Goal: Communication & Community: Participate in discussion

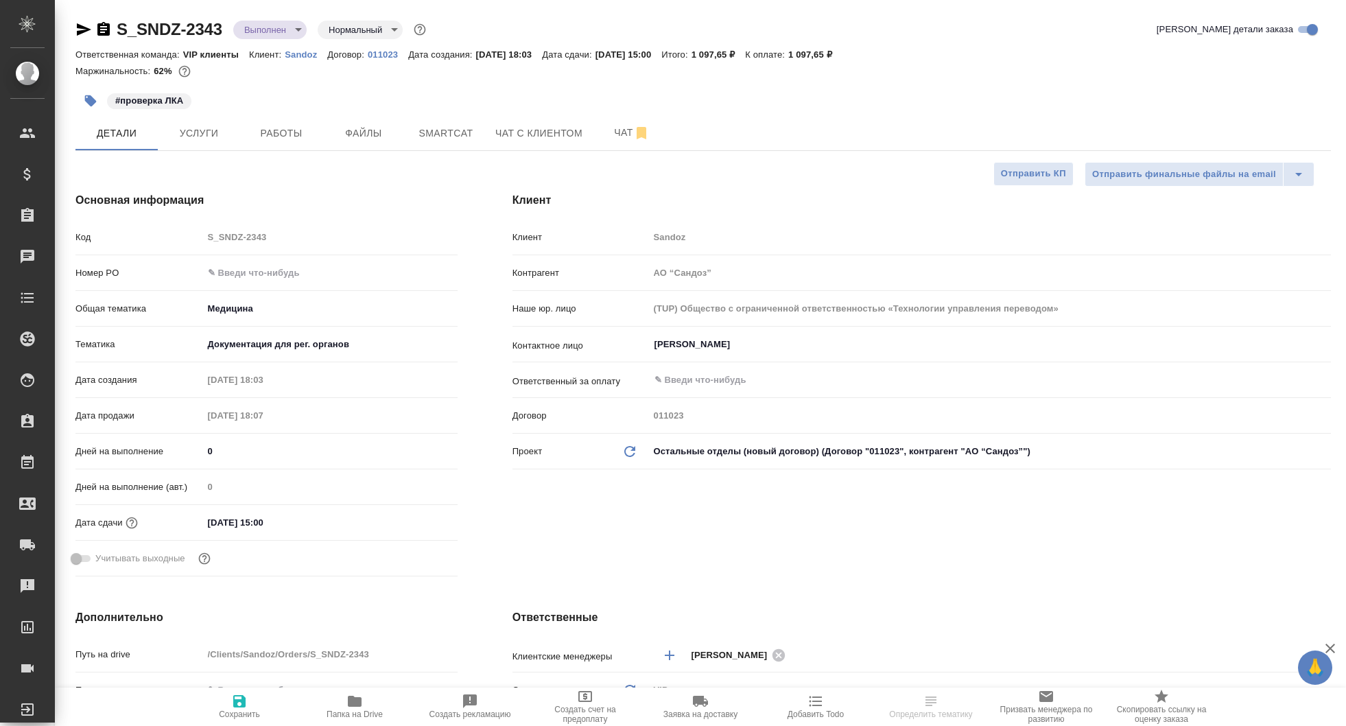
select select "RU"
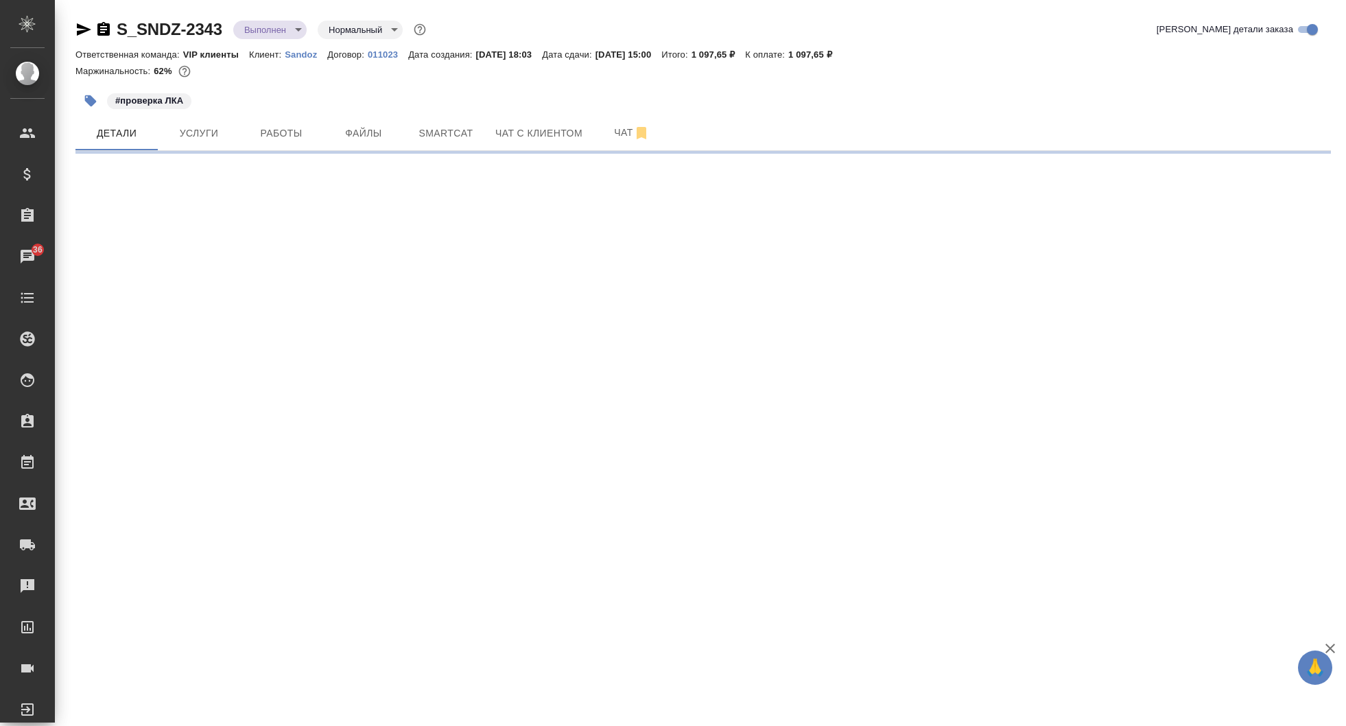
select select "RU"
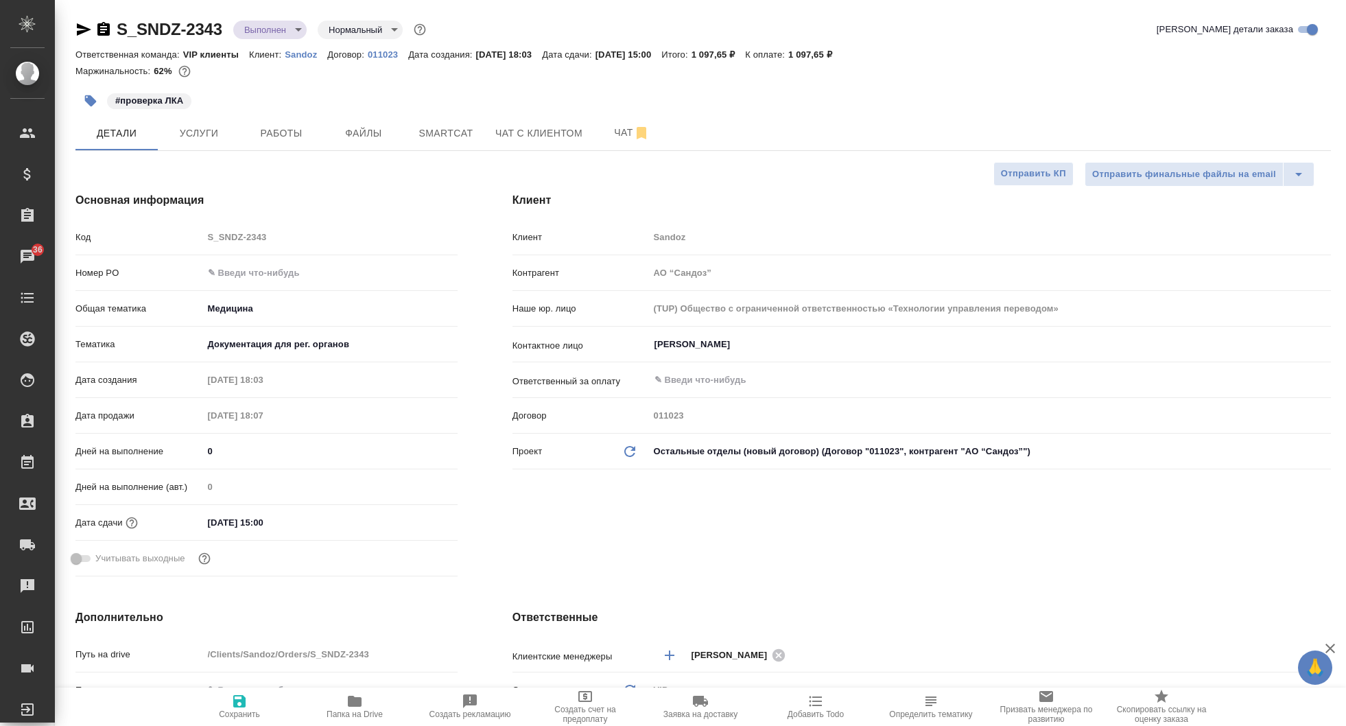
type textarea "x"
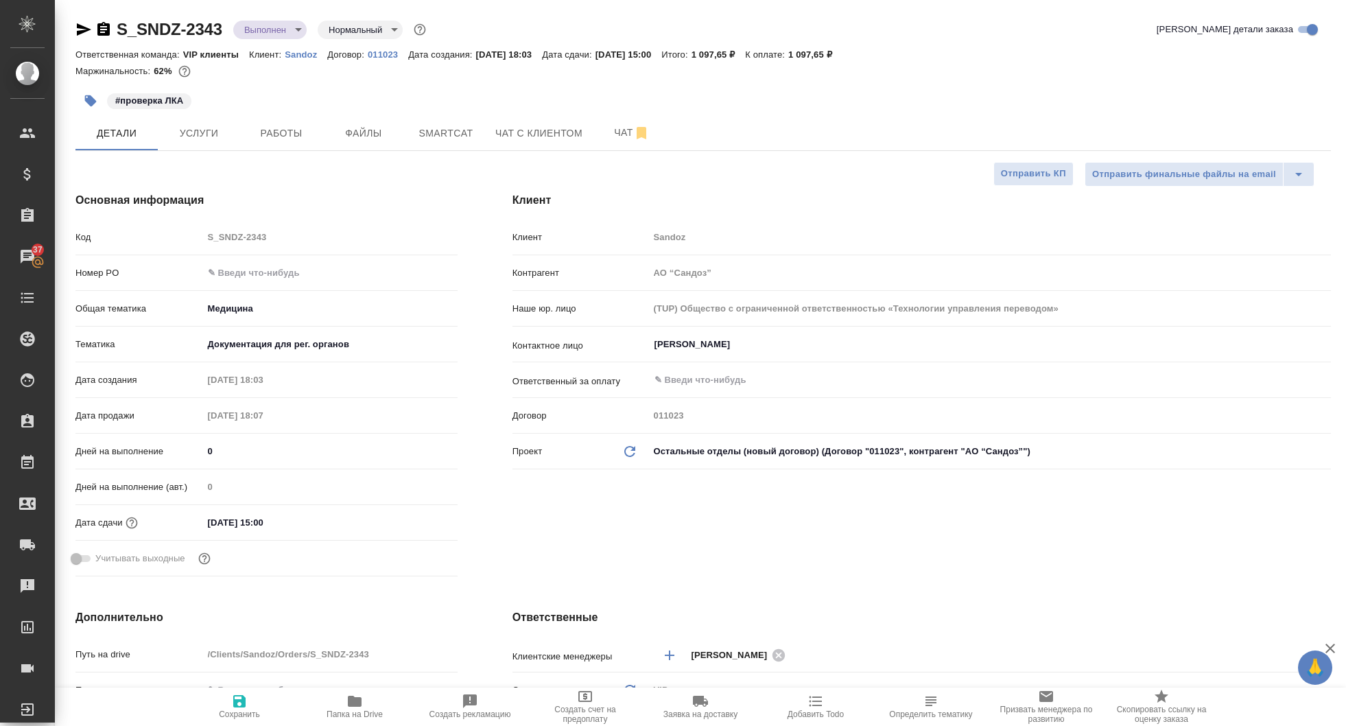
type textarea "x"
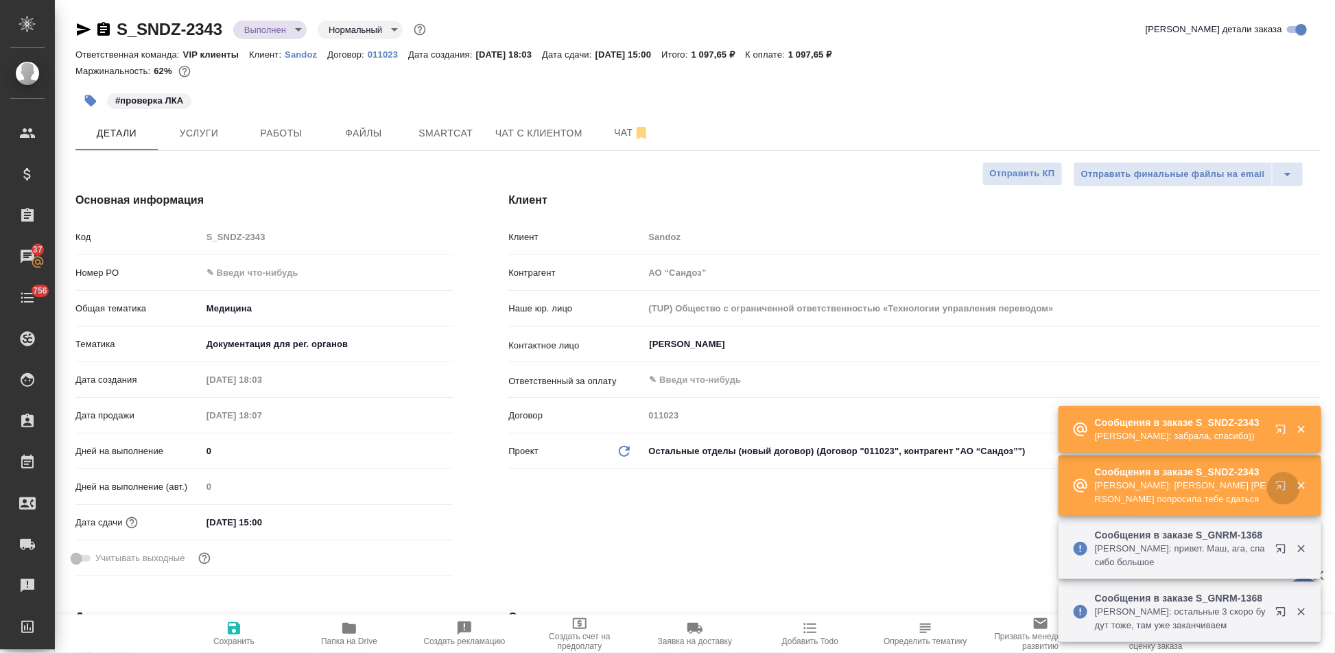
click at [1284, 485] on icon "button" at bounding box center [1283, 488] width 16 height 16
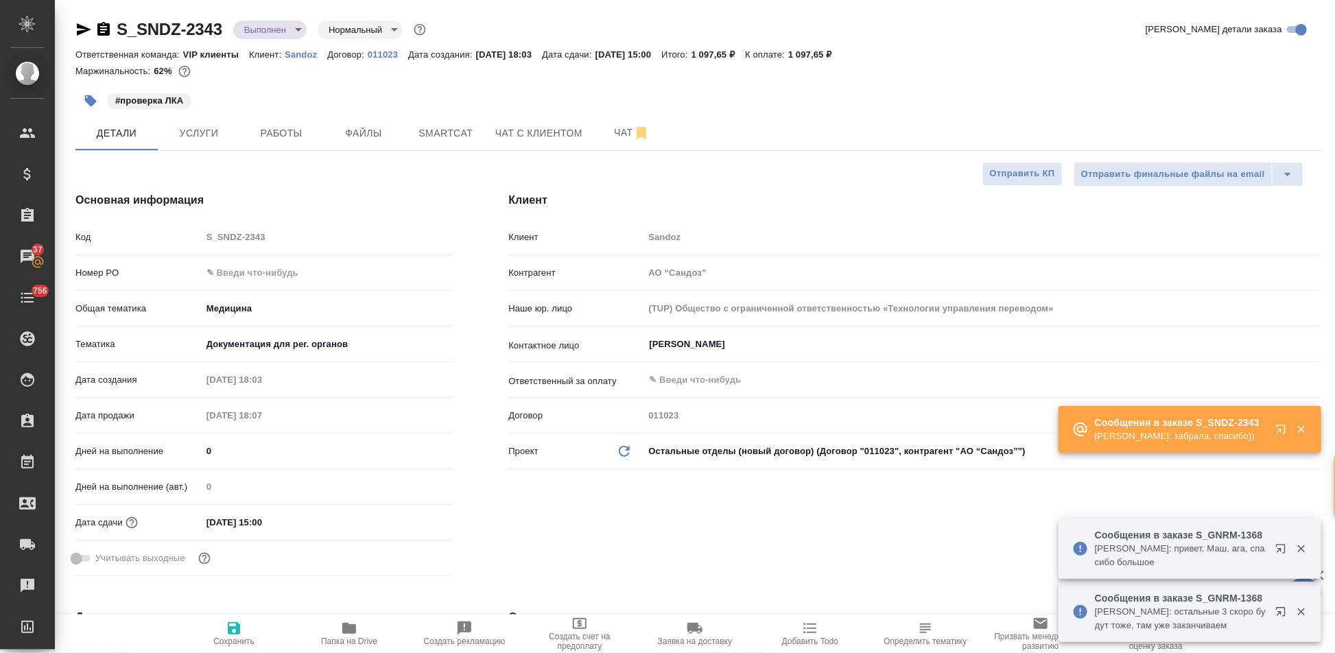
type textarea "x"
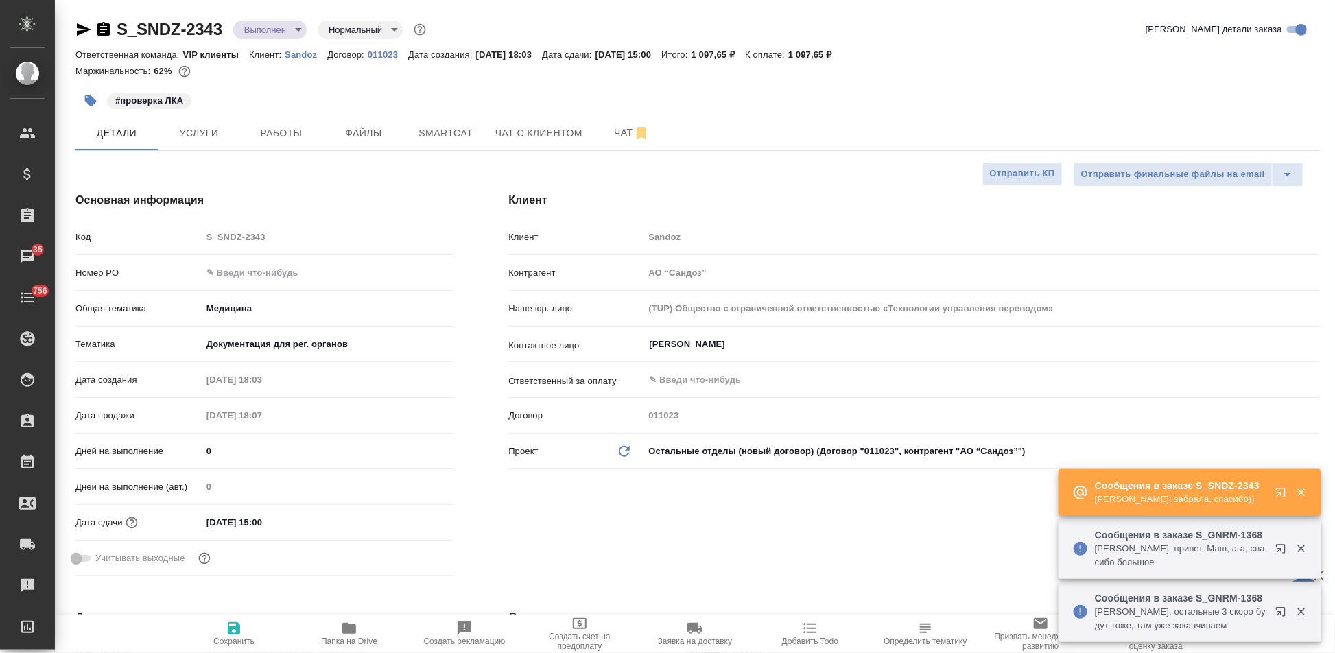
type textarea "x"
click at [1277, 495] on icon "button" at bounding box center [1283, 495] width 16 height 16
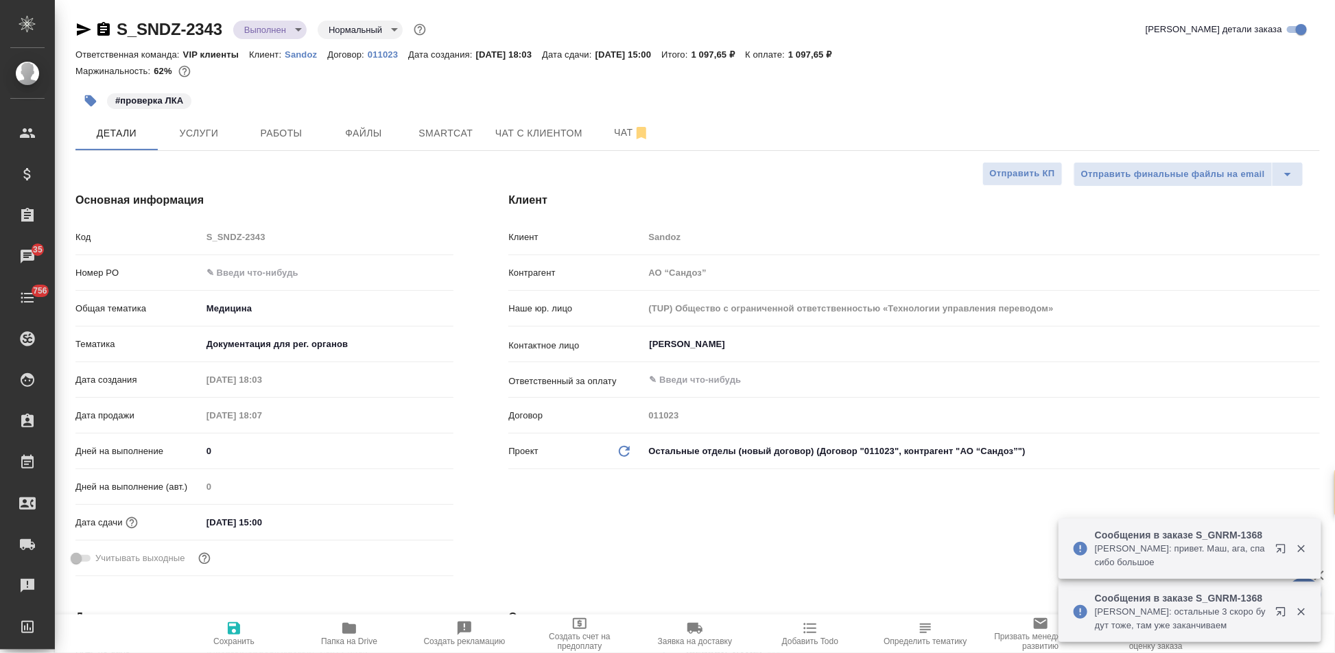
type textarea "x"
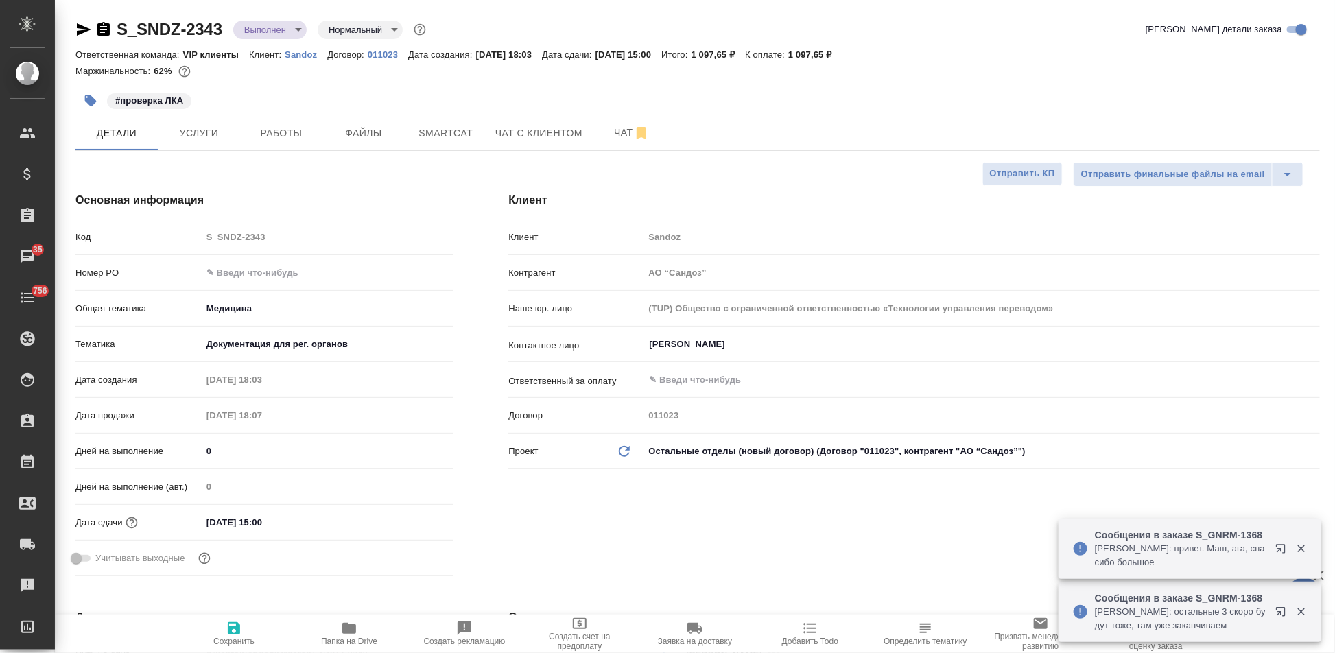
type textarea "x"
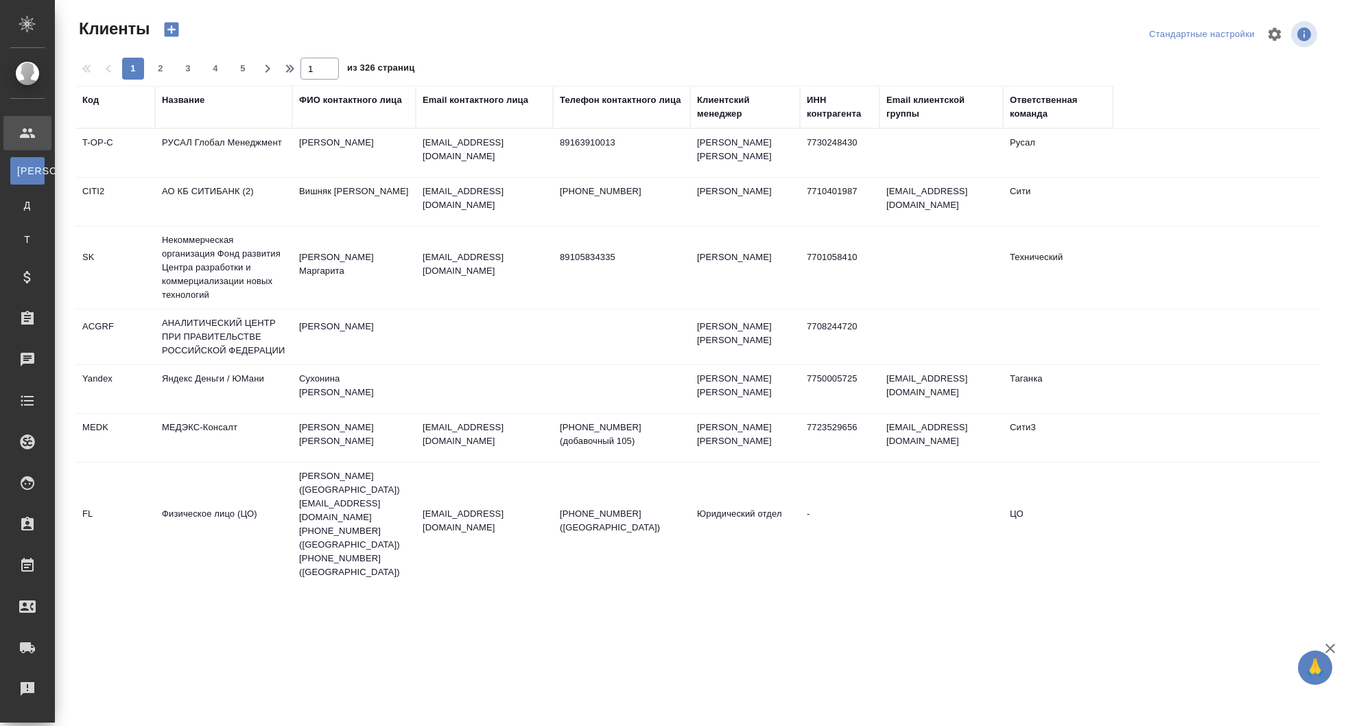
select select "RU"
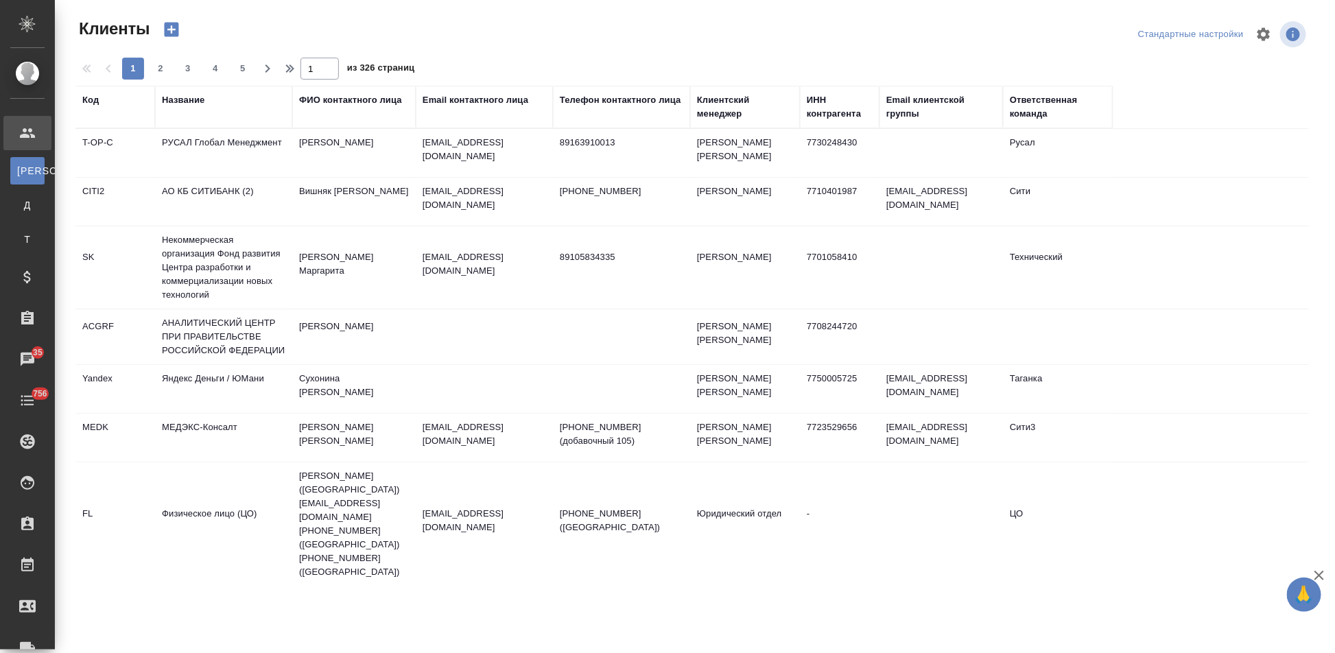
click at [91, 102] on div "Код" at bounding box center [90, 100] width 16 height 14
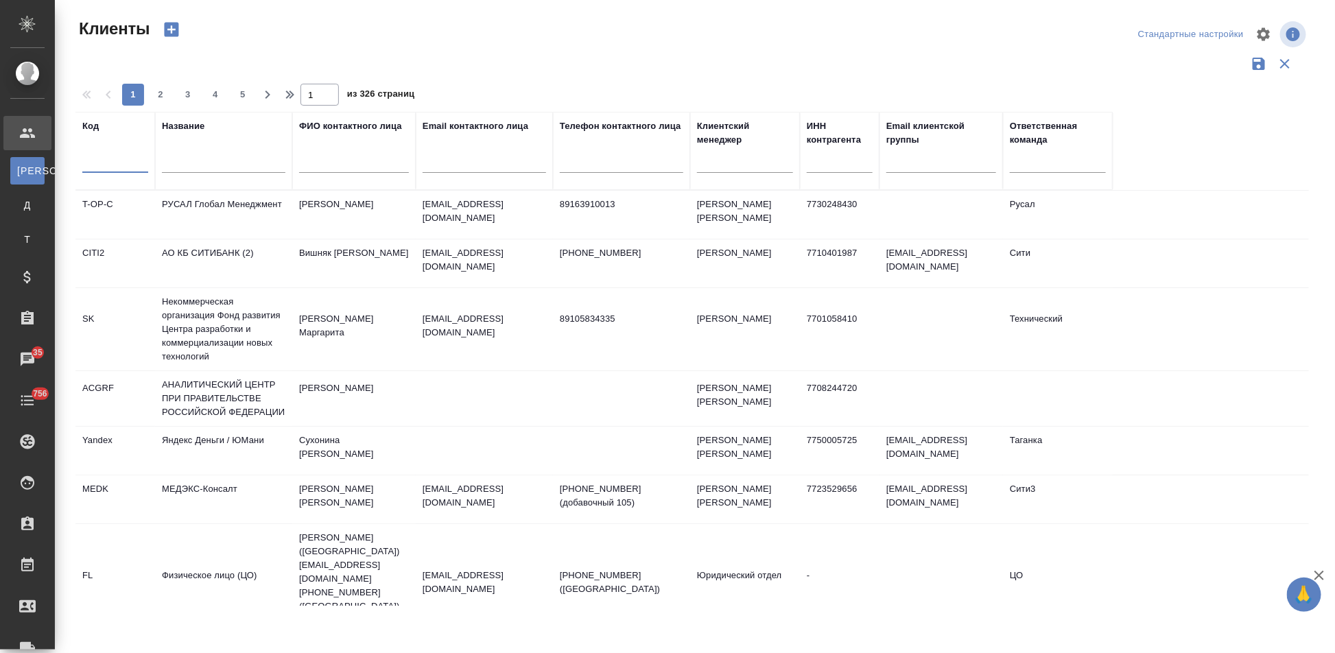
click at [124, 167] on input "text" at bounding box center [115, 164] width 66 height 17
type input "о"
type input "j"
type input "l"
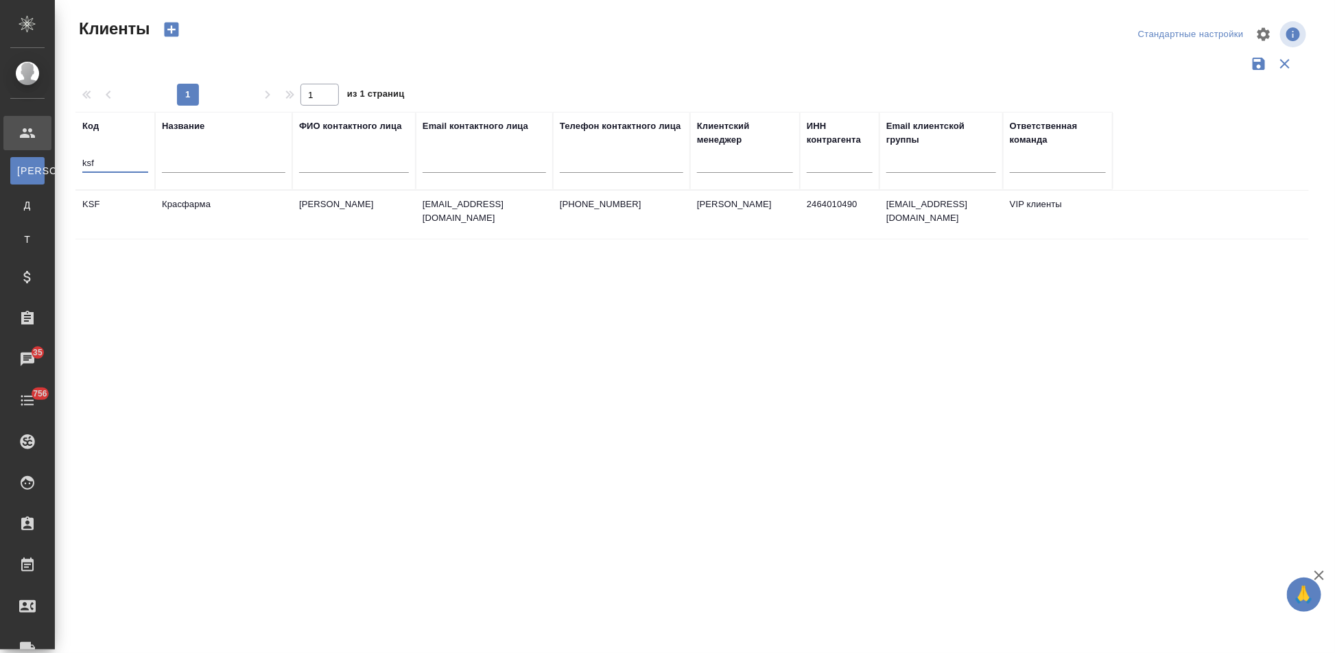
click at [351, 210] on td "Кузьмина Ксения" at bounding box center [353, 215] width 123 height 48
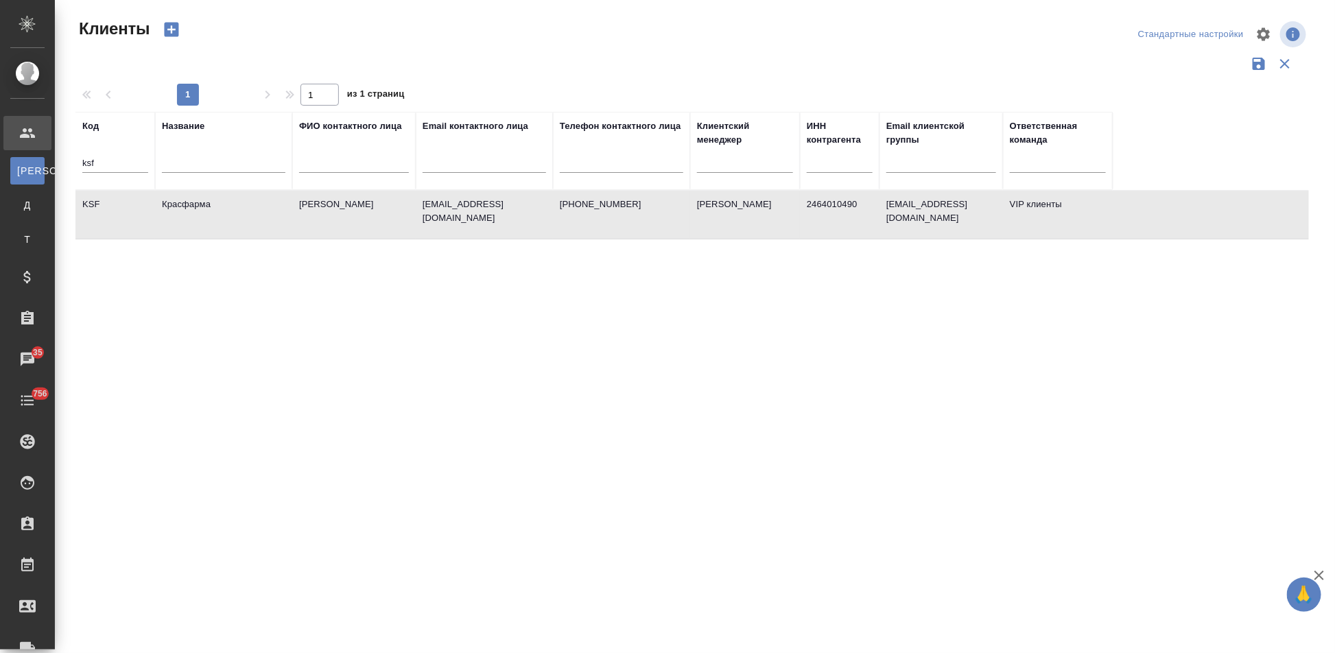
click at [351, 210] on td "Кузьмина Ксения" at bounding box center [353, 215] width 123 height 48
click at [113, 161] on input "ksf" at bounding box center [115, 164] width 66 height 17
type input "k"
type input "т"
type input "n"
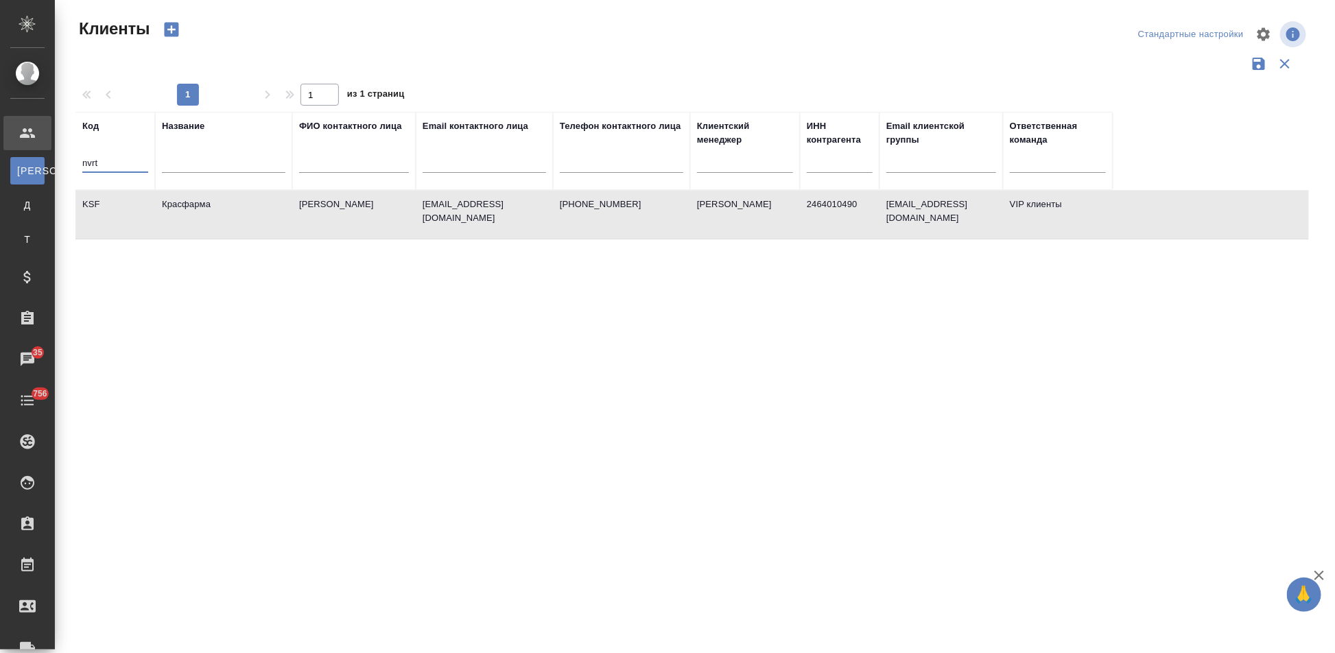
type input "nvrt"
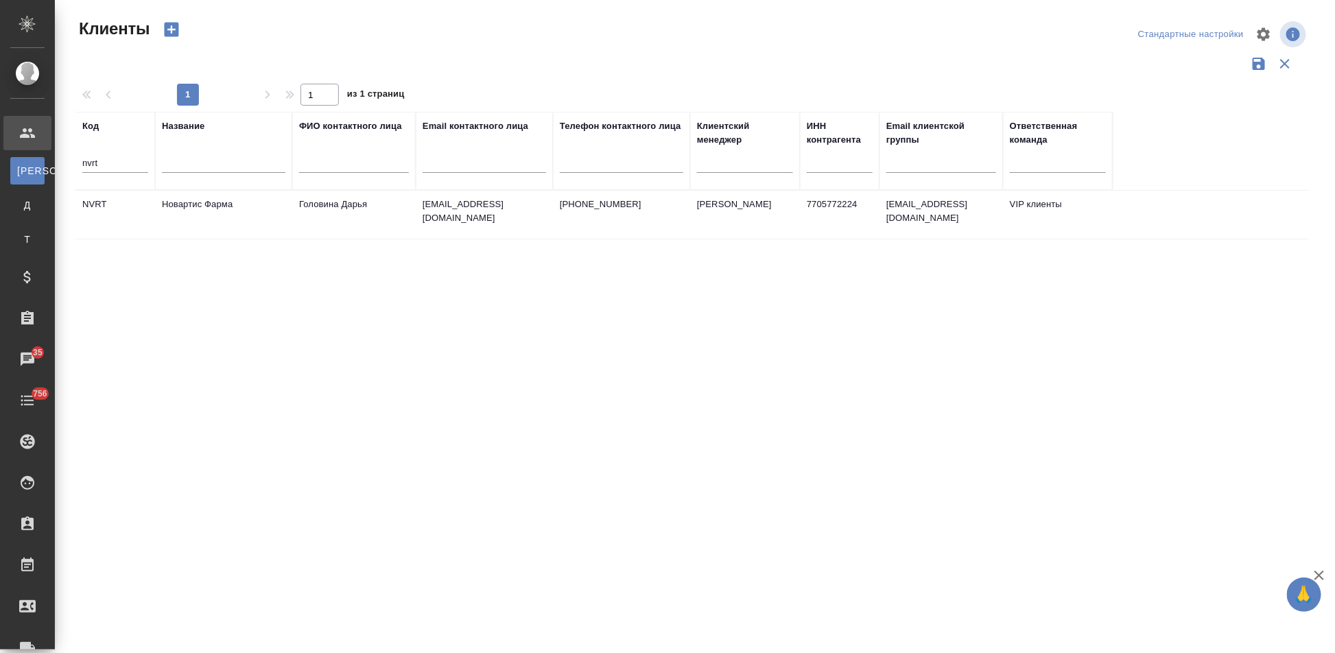
click at [302, 218] on td "Головина Дарья" at bounding box center [353, 215] width 123 height 48
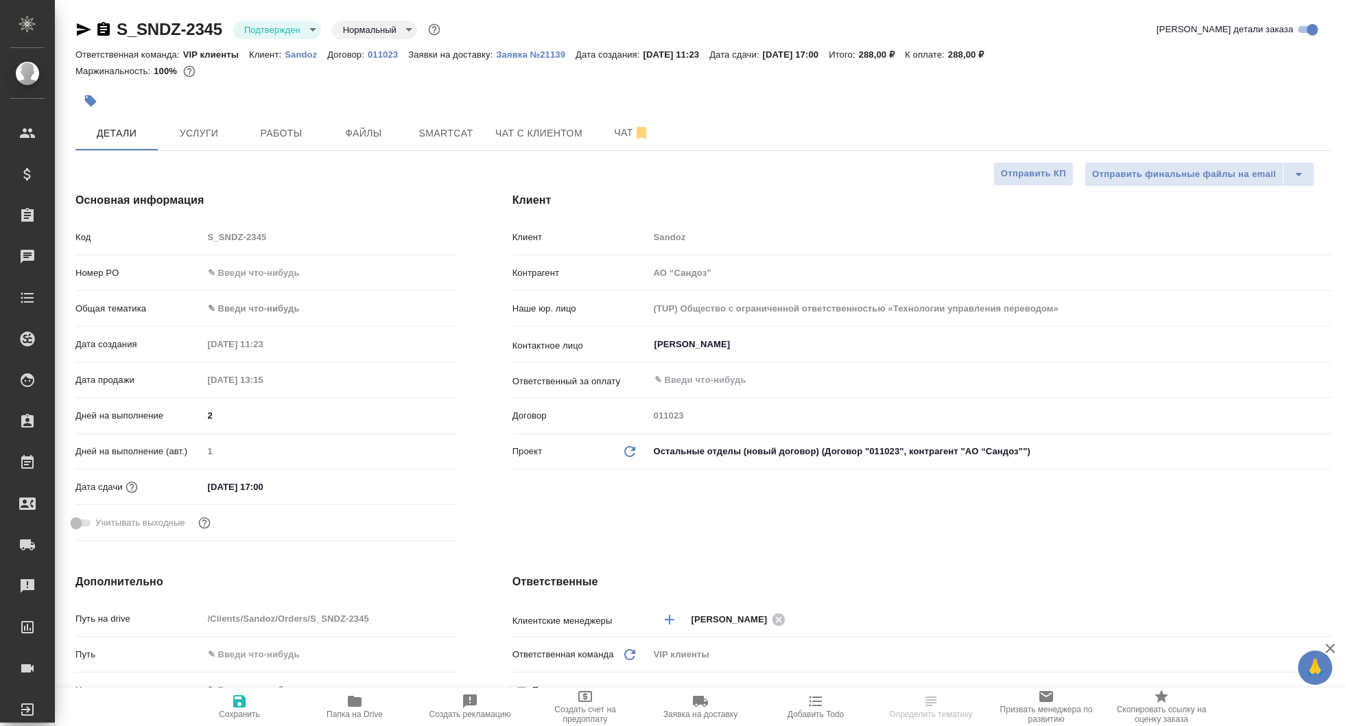
select select "RU"
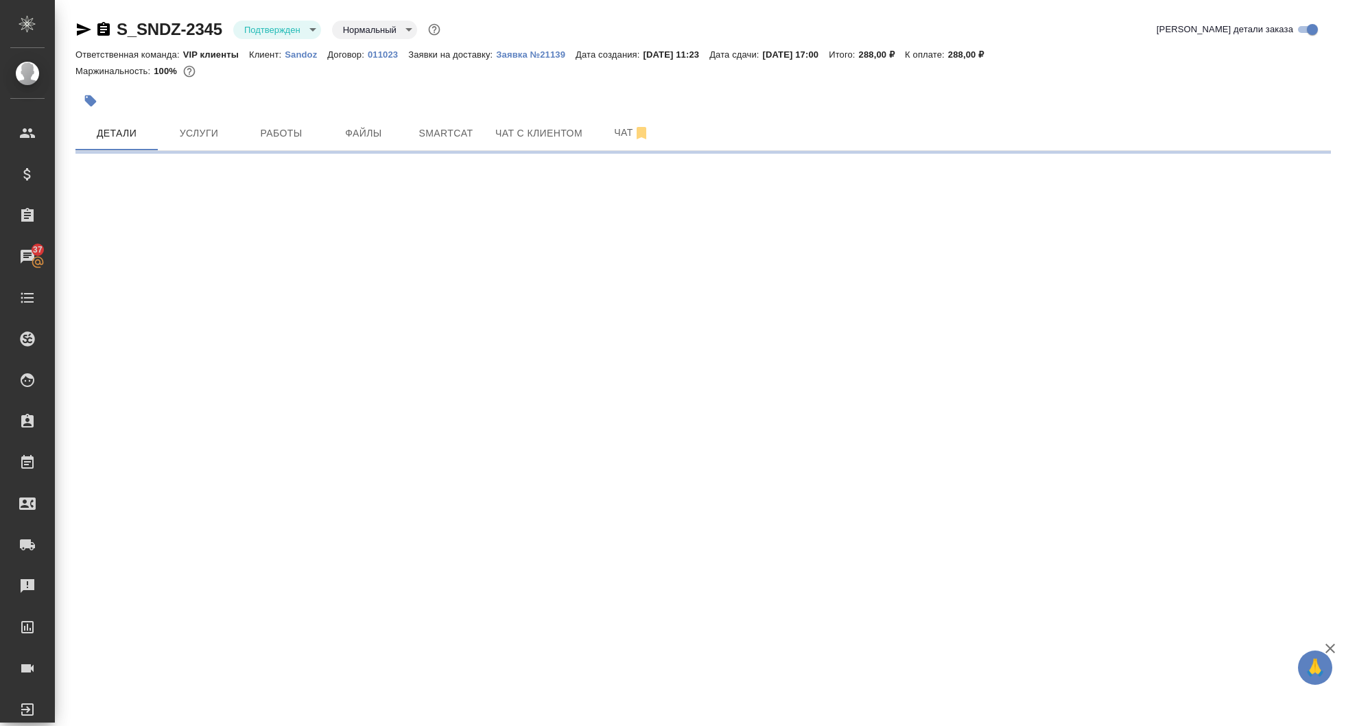
select select "RU"
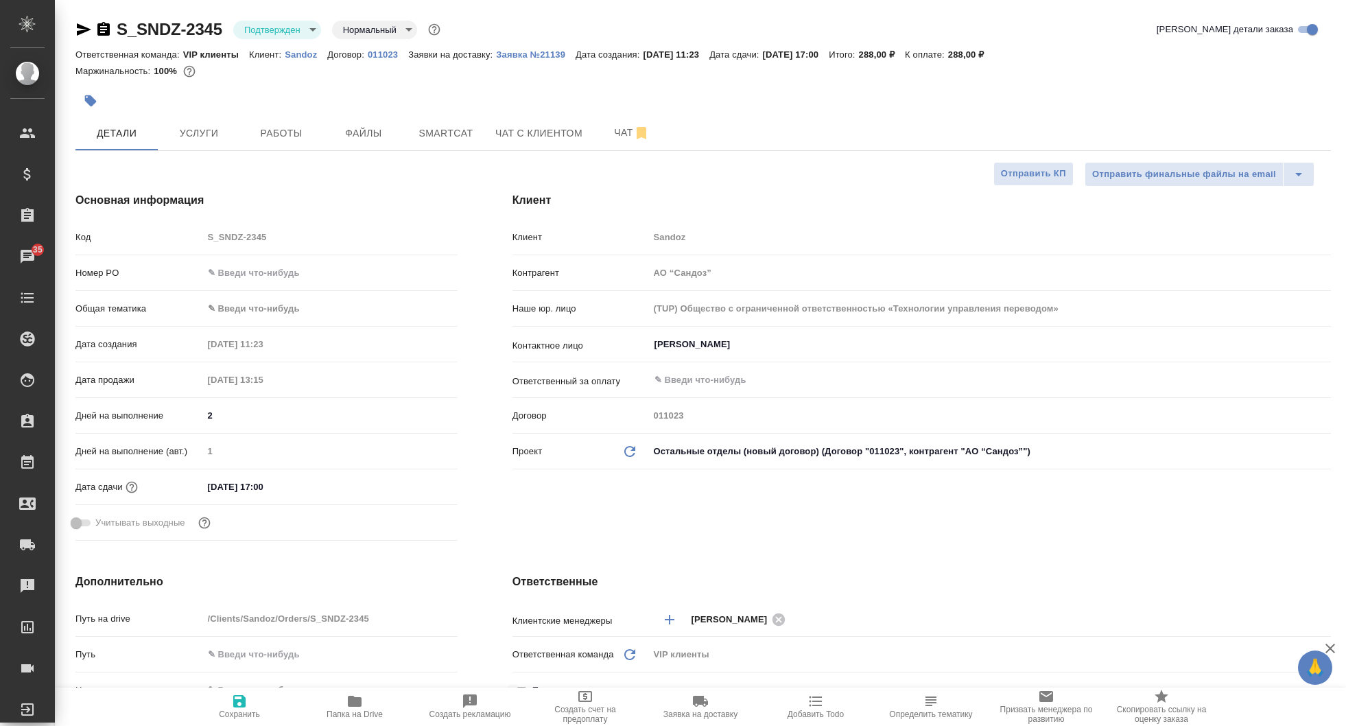
type textarea "x"
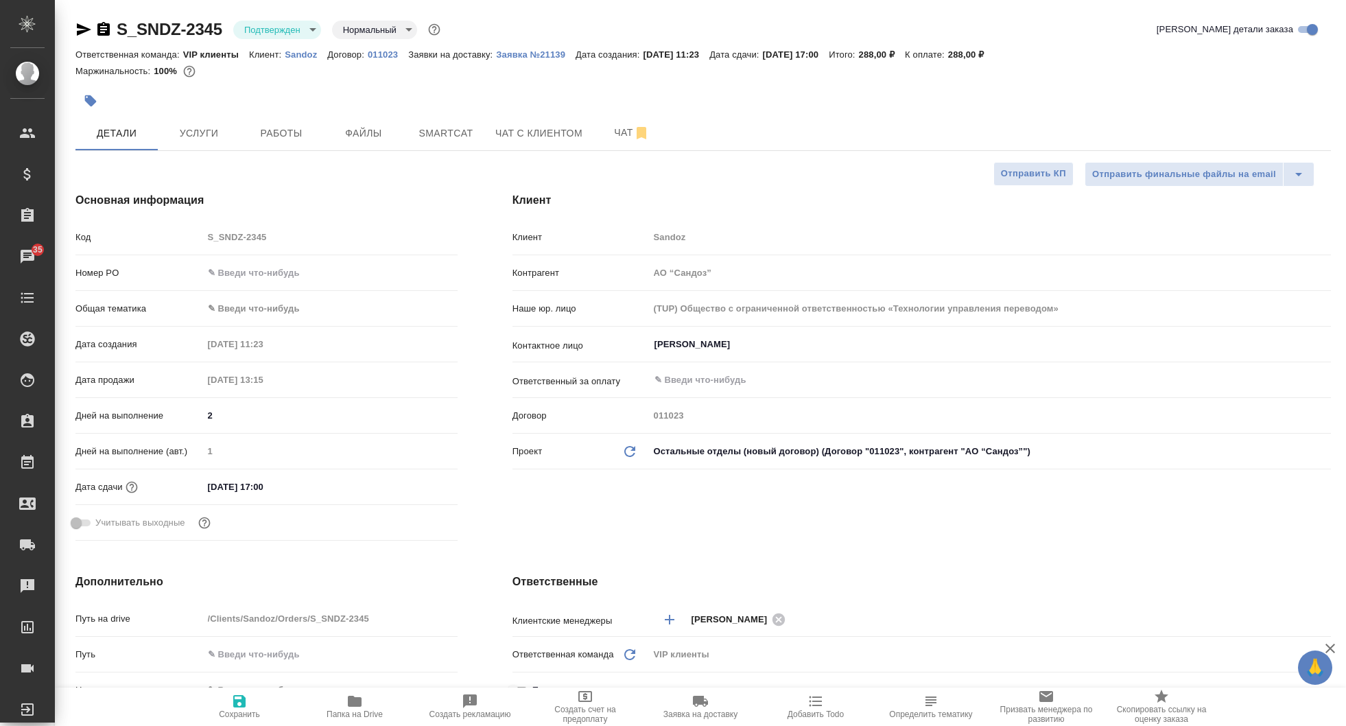
type textarea "x"
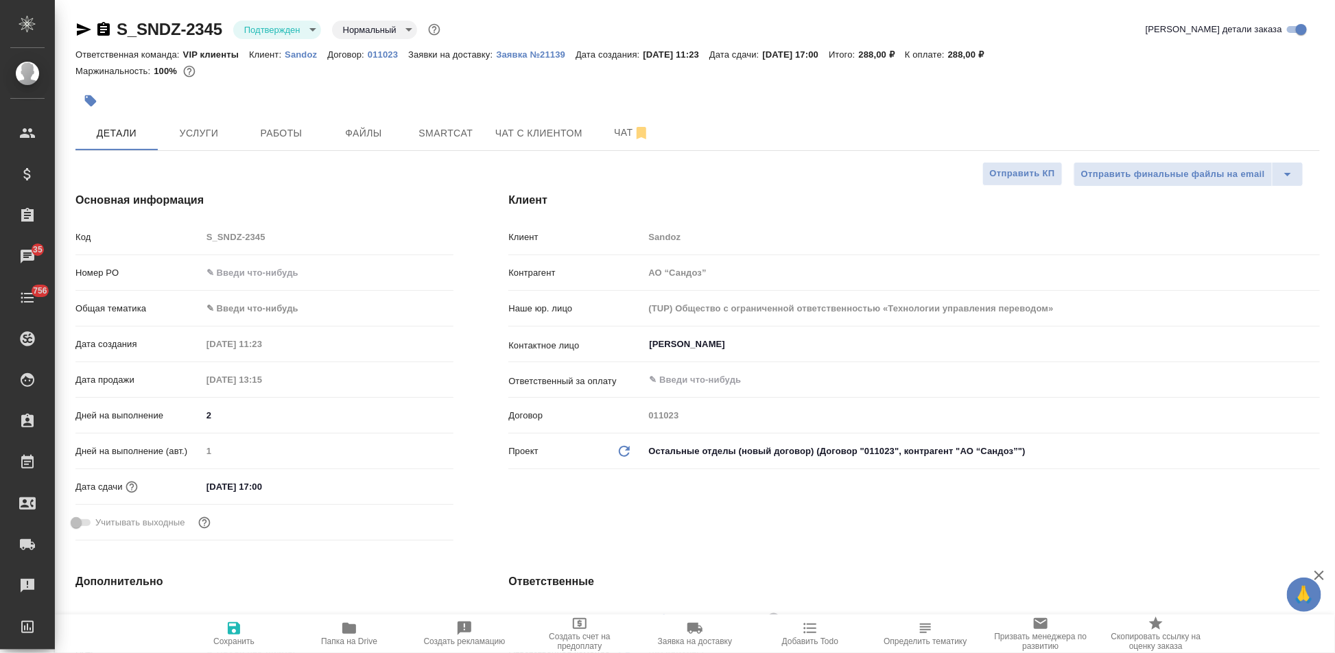
type textarea "x"
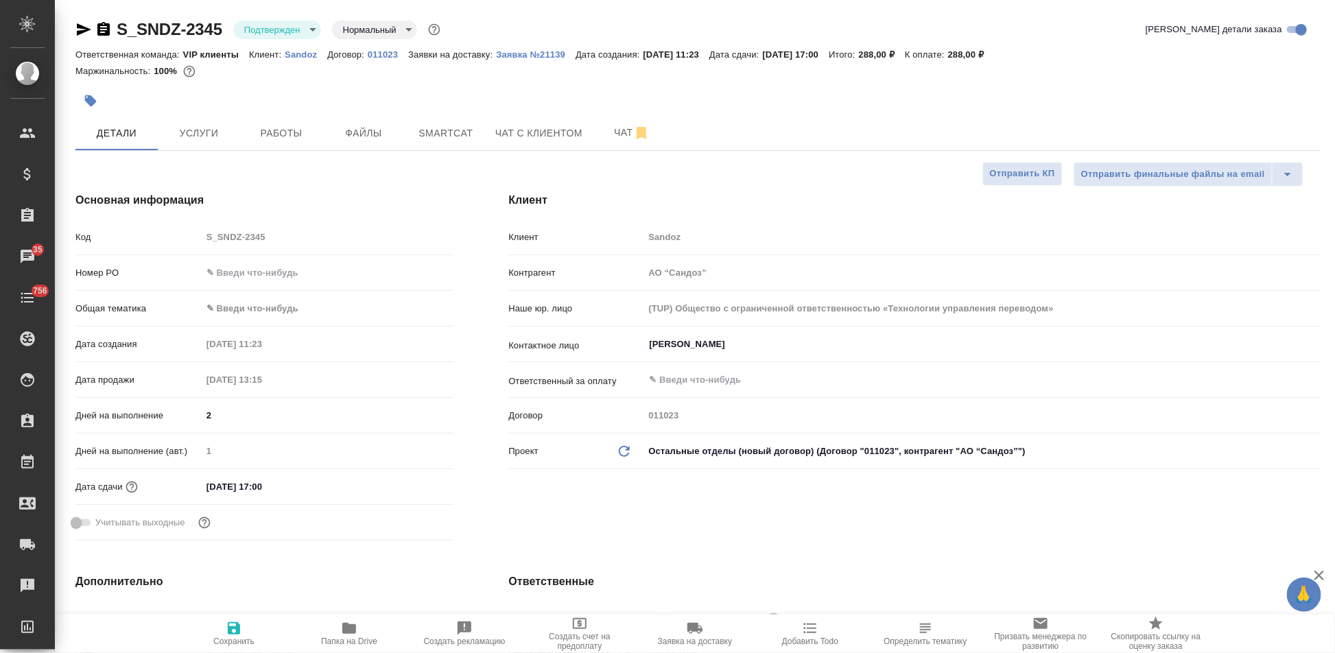
type textarea "x"
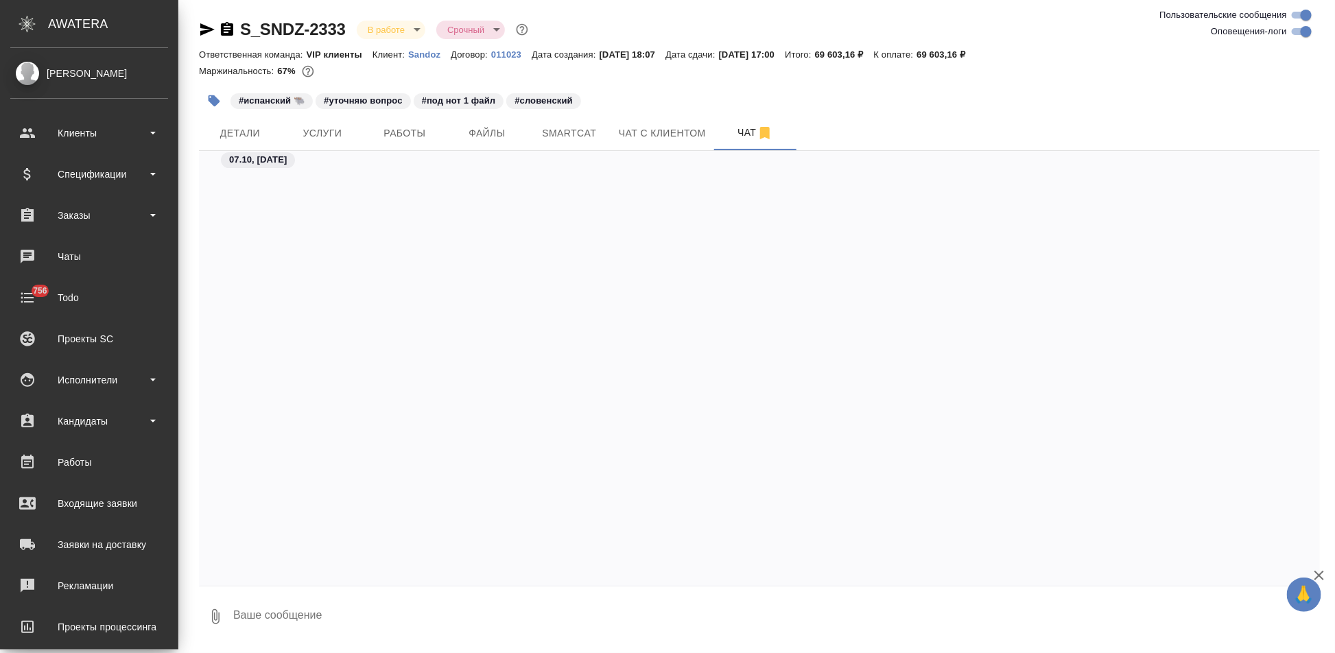
scroll to position [57987, 0]
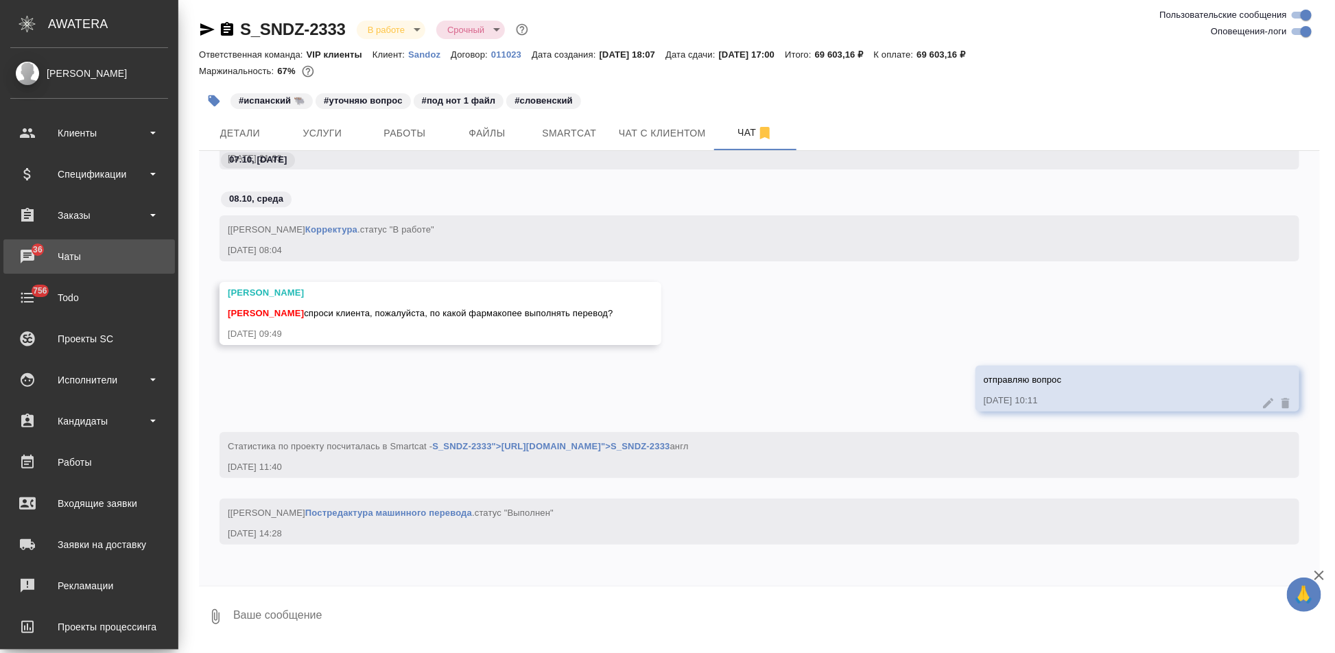
click at [53, 250] on div "Чаты" at bounding box center [89, 256] width 158 height 21
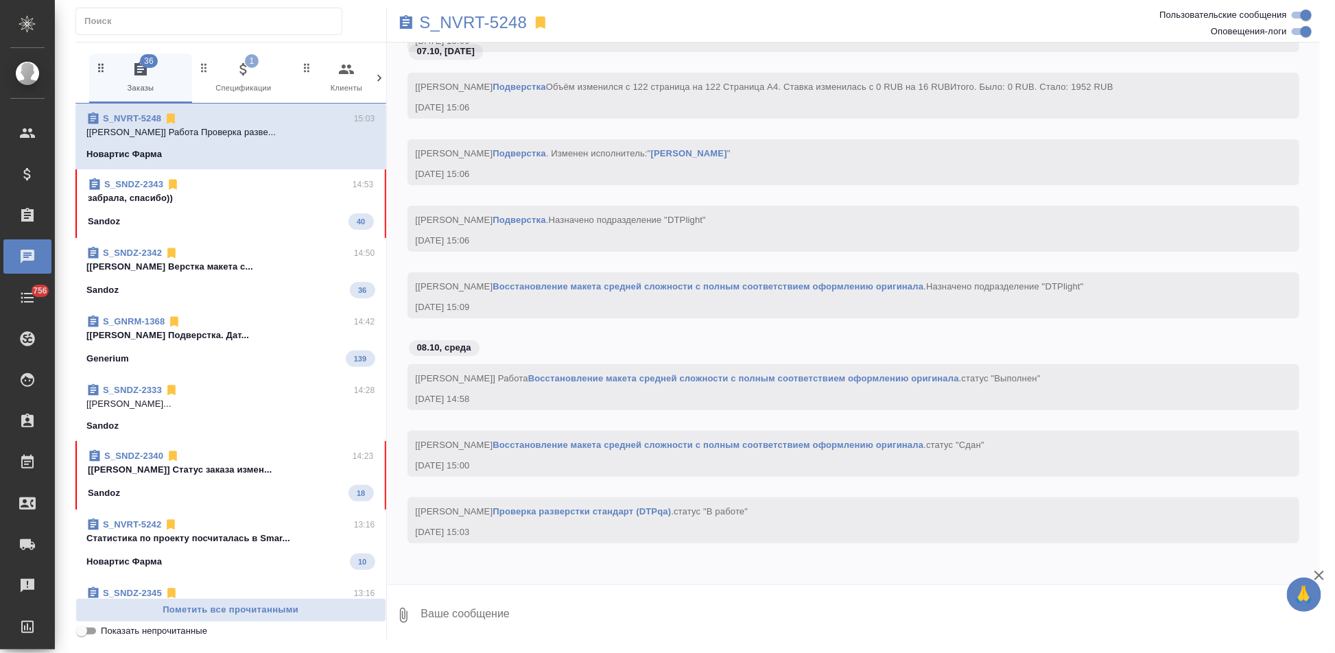
scroll to position [50147, 0]
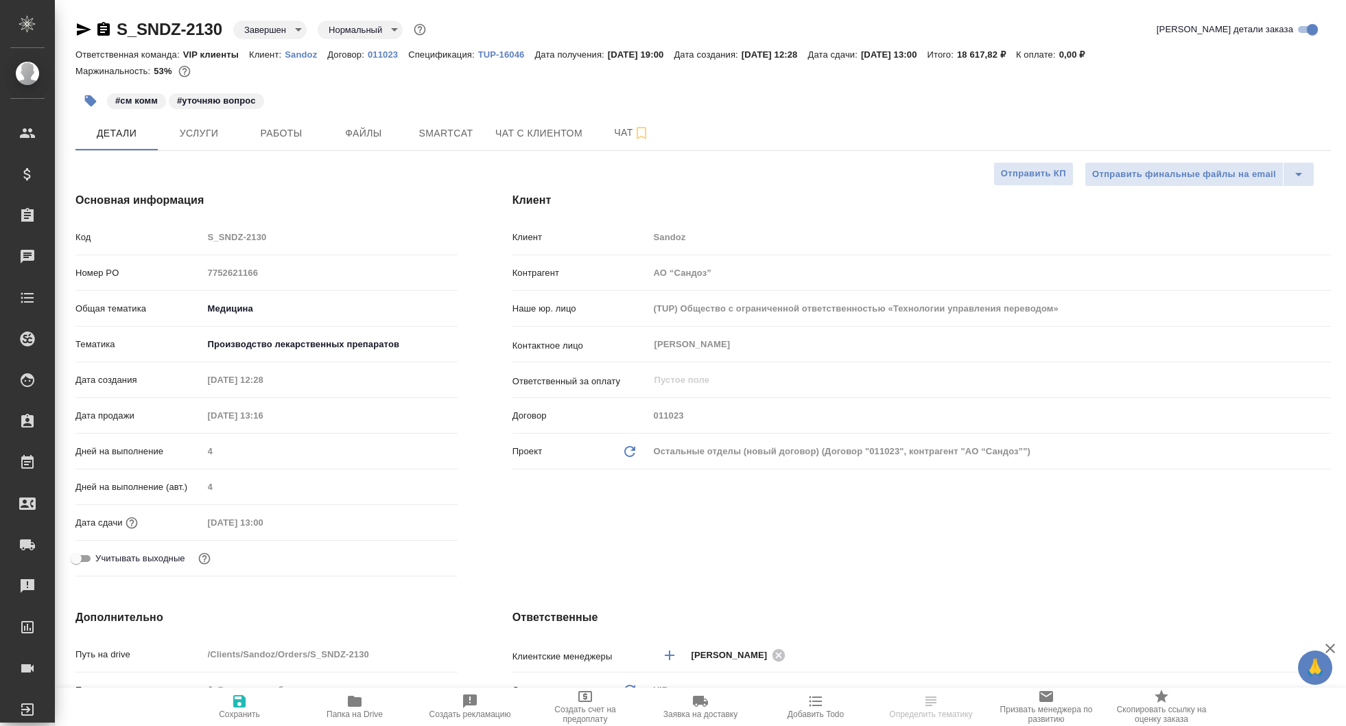
select select "RU"
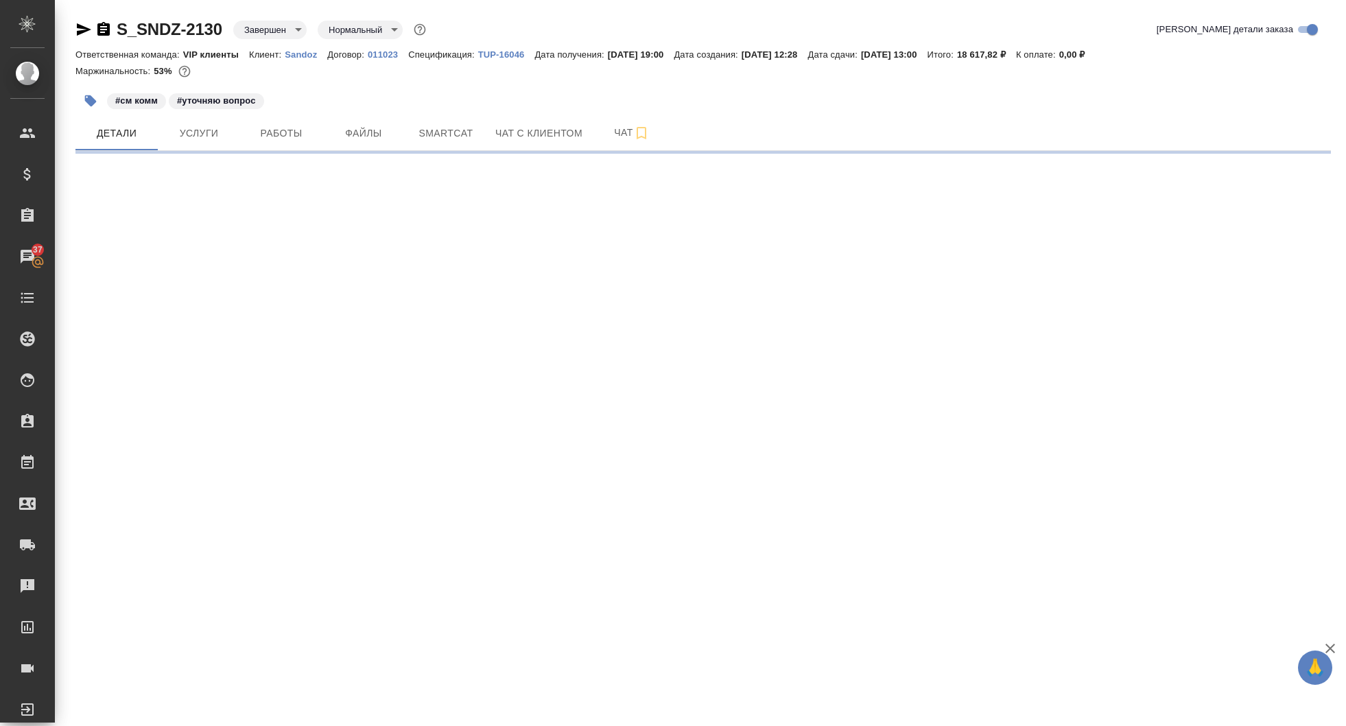
select select "RU"
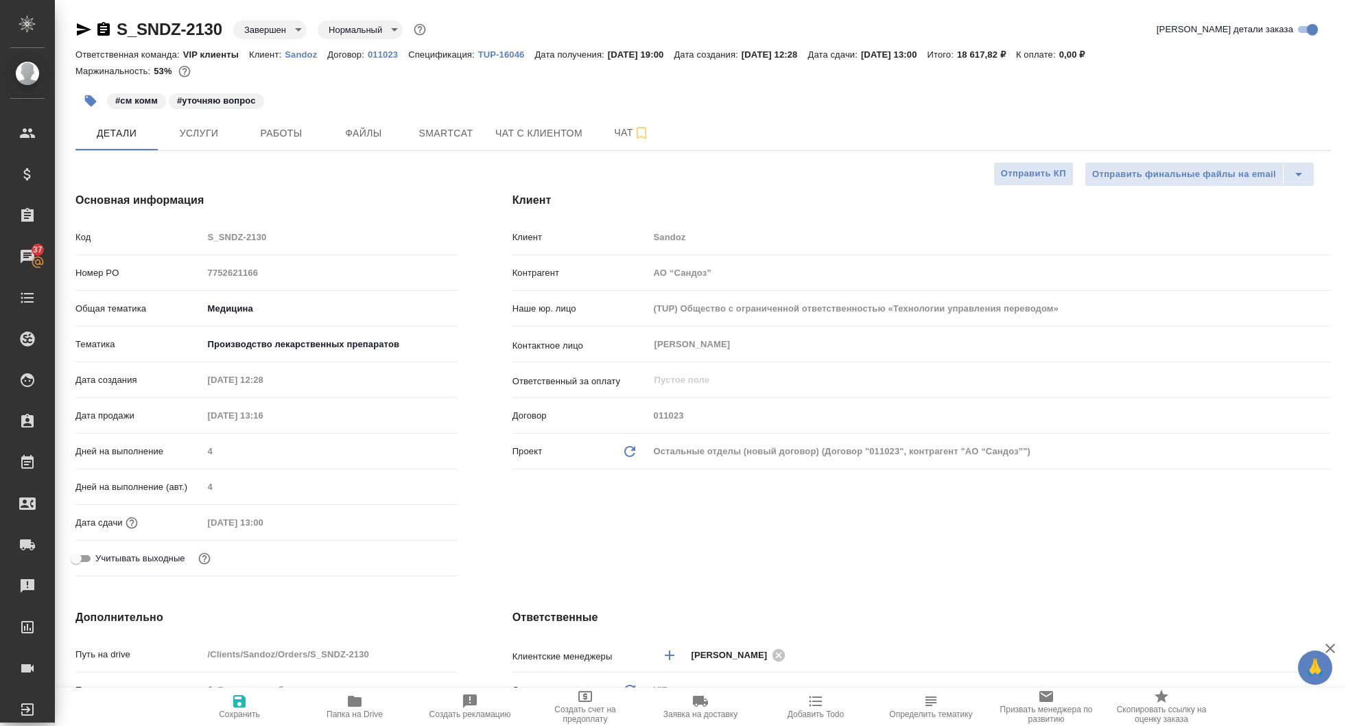
type textarea "x"
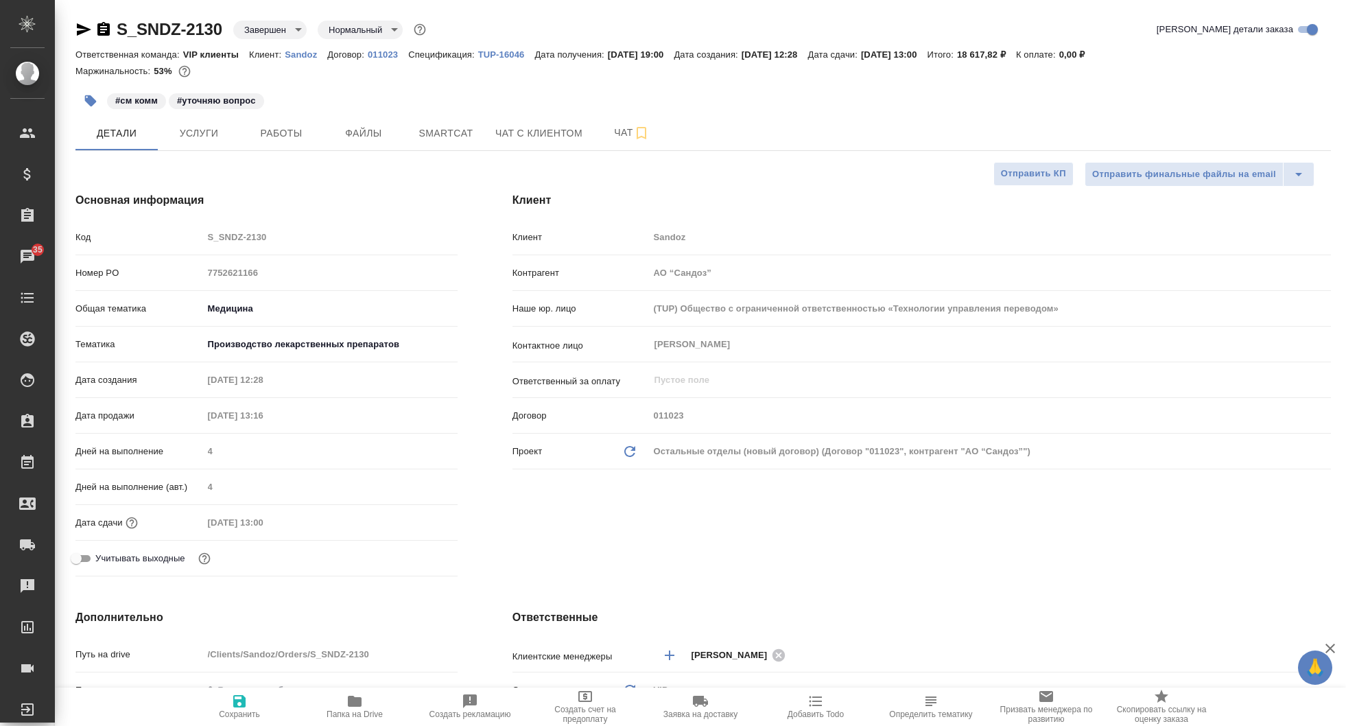
type textarea "x"
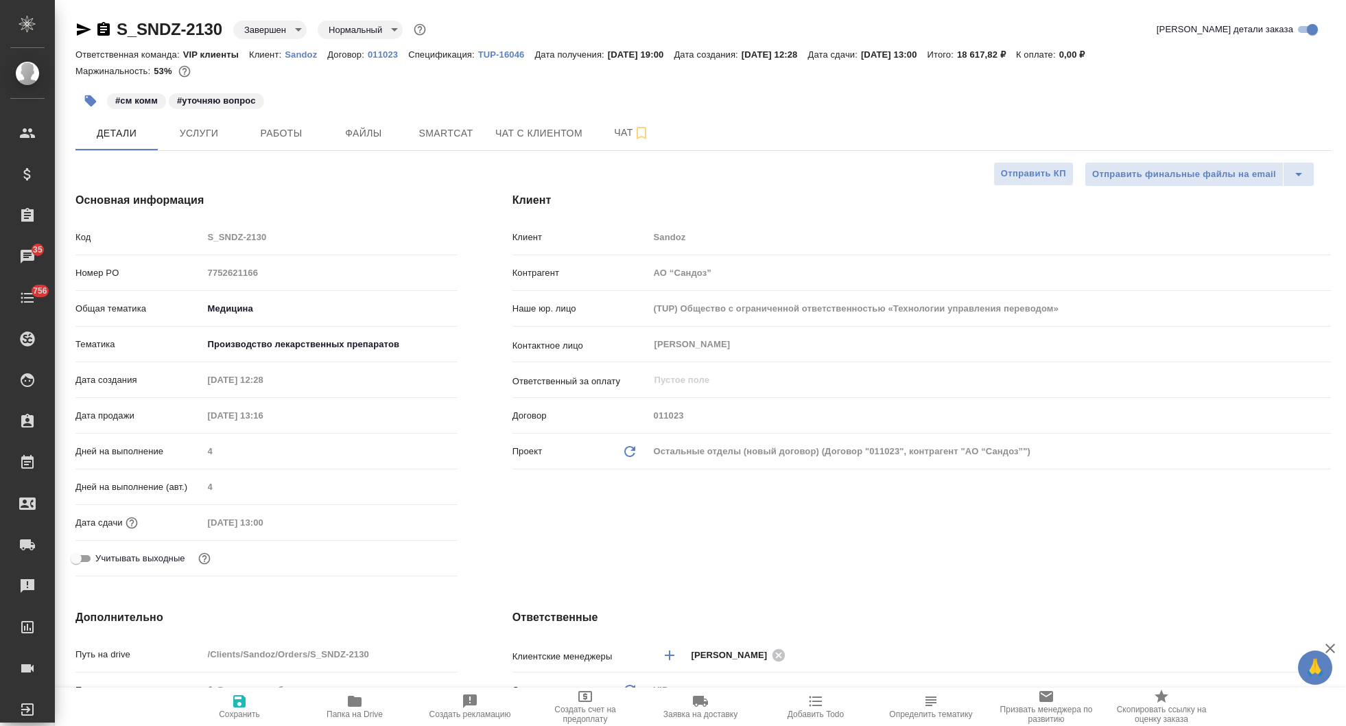
type textarea "x"
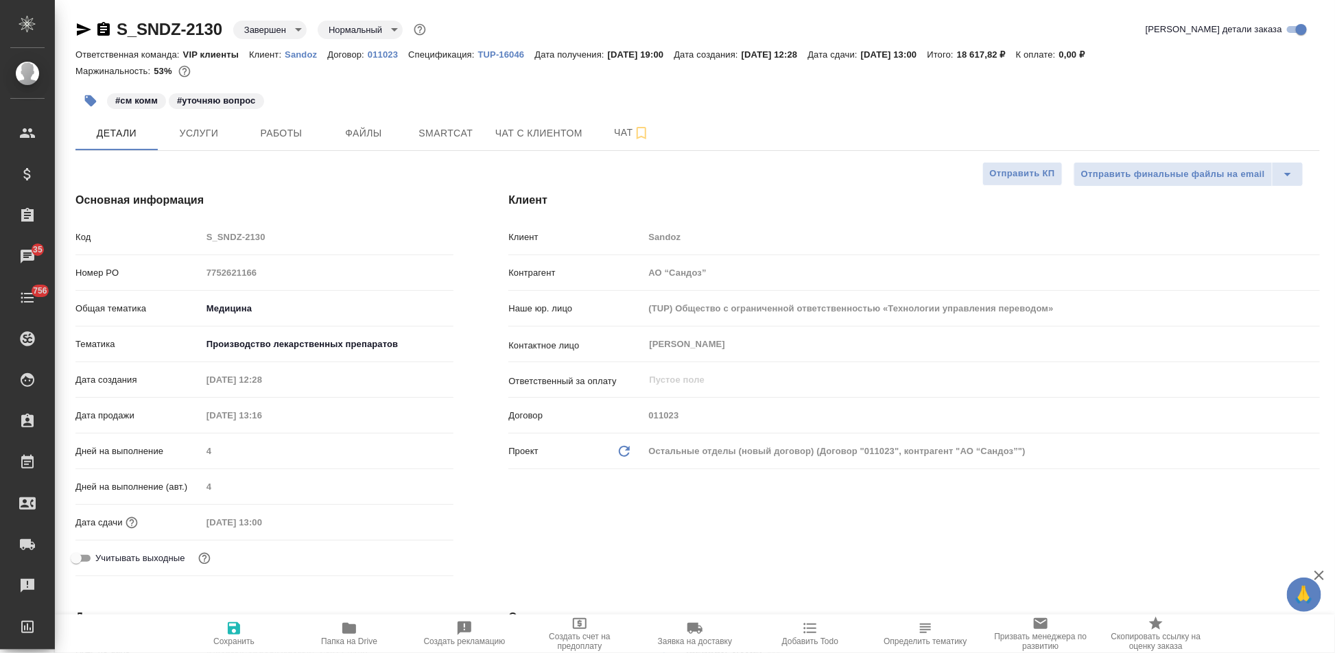
type textarea "x"
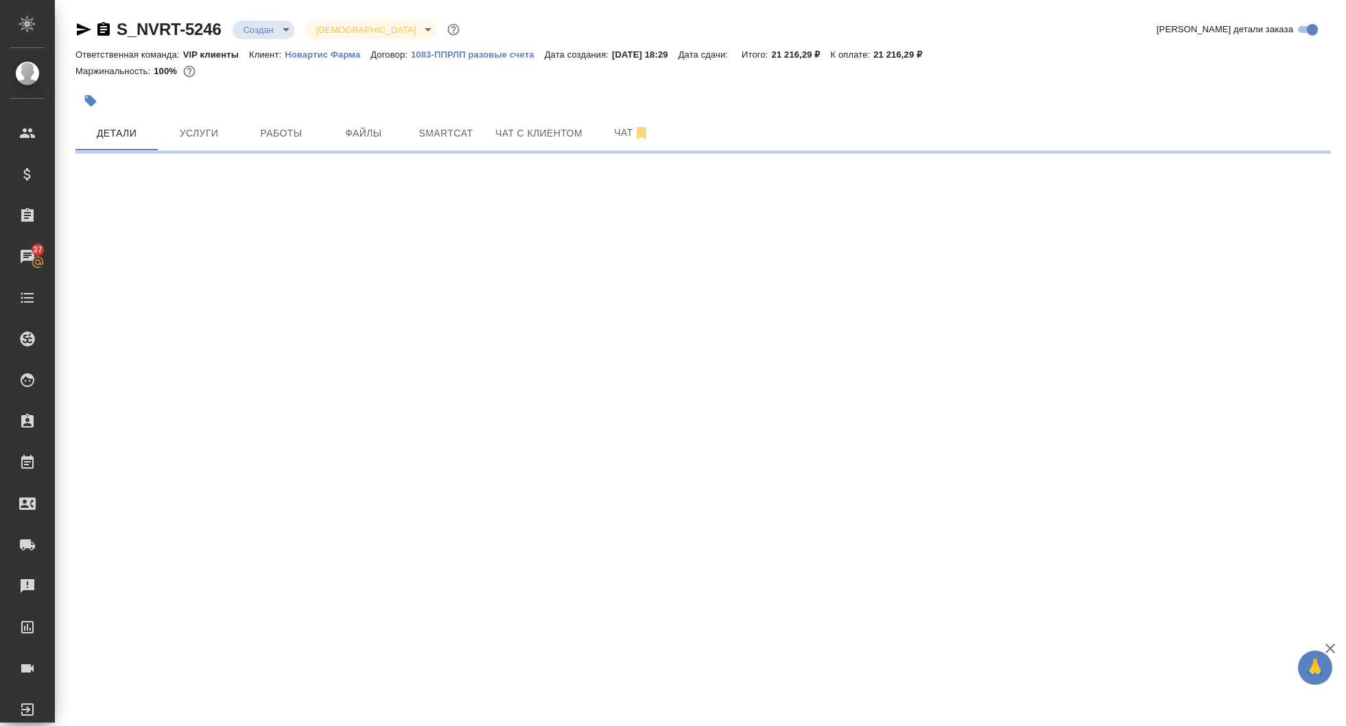
select select "RU"
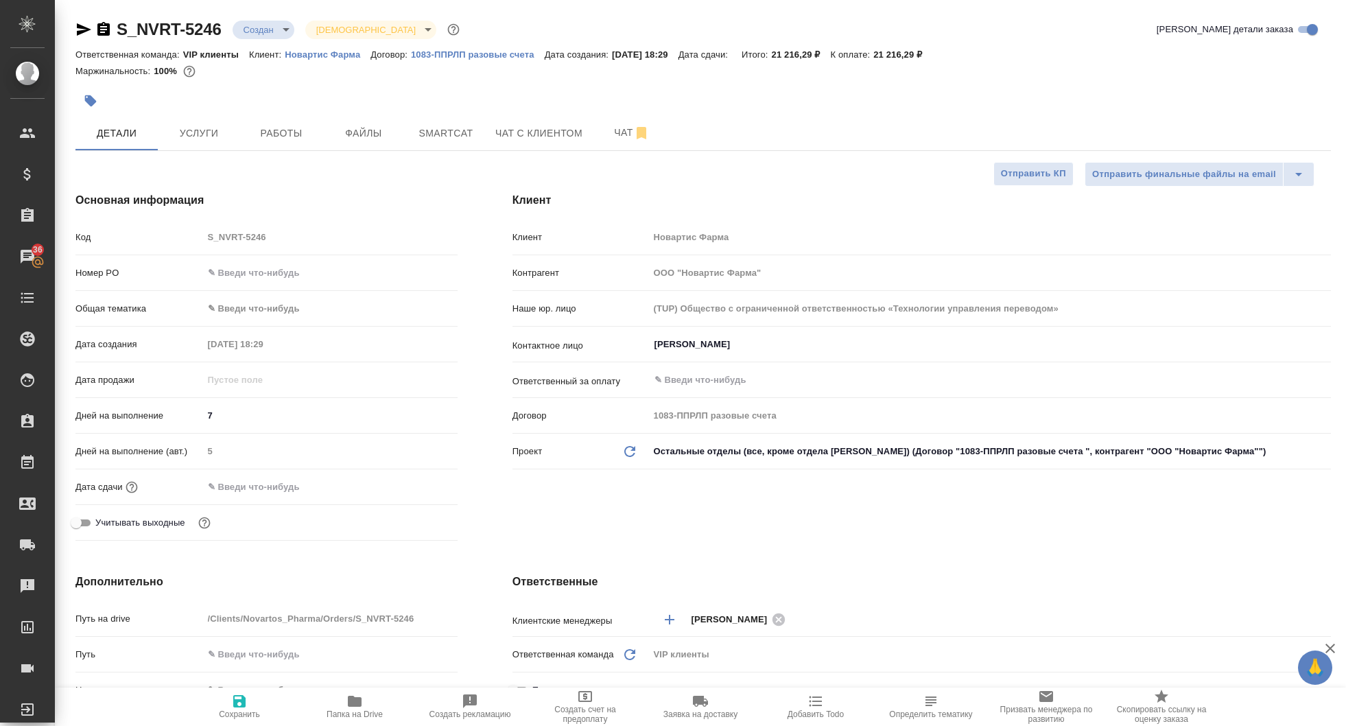
type textarea "x"
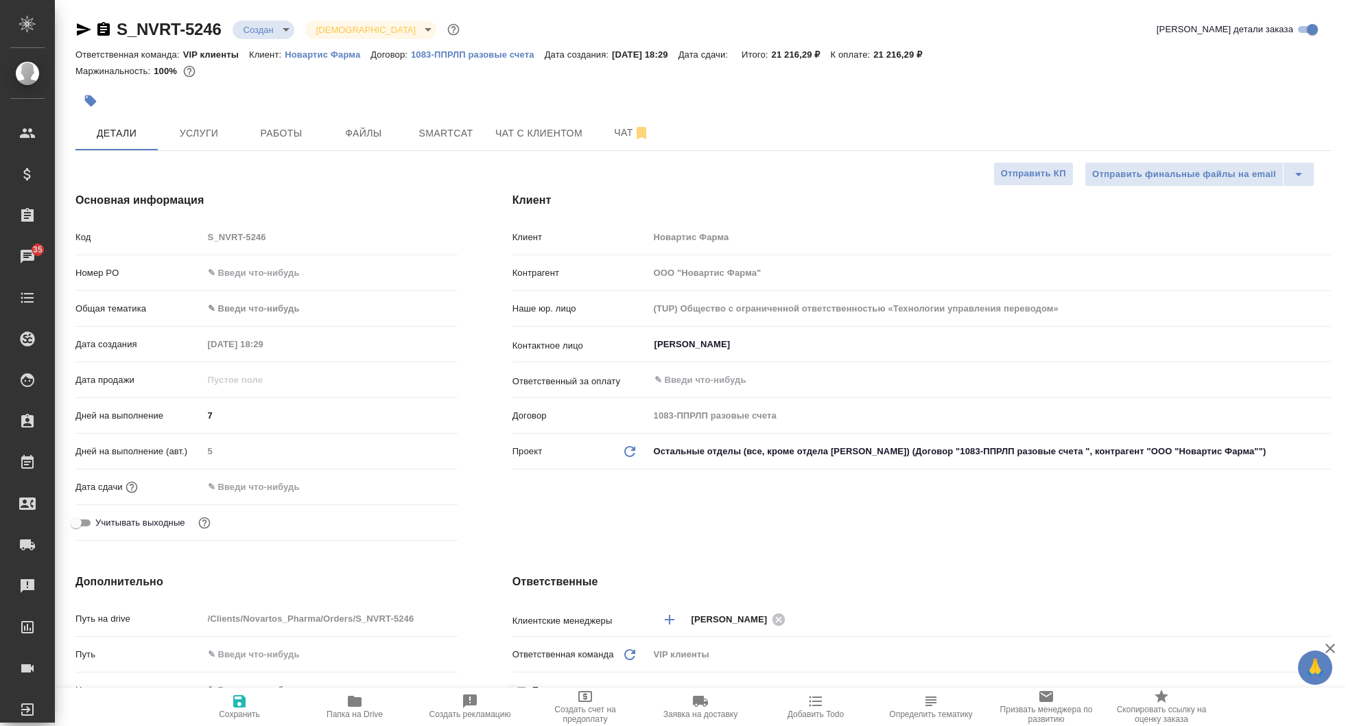
type textarea "x"
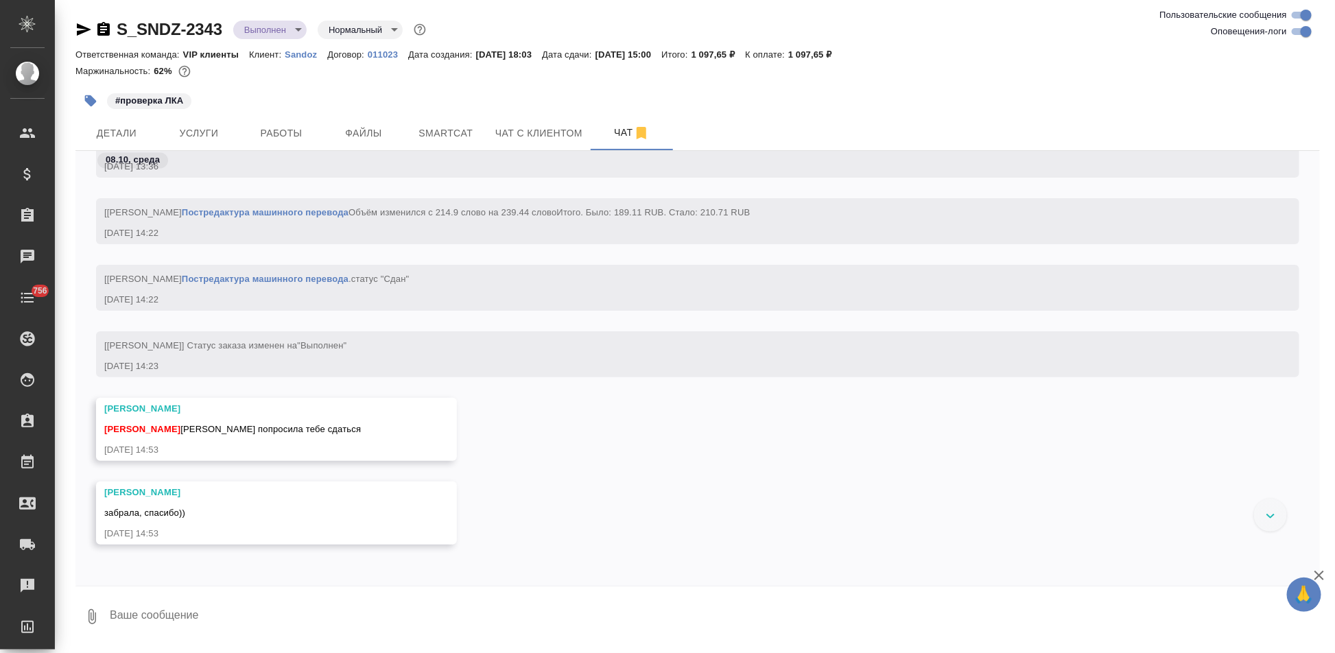
scroll to position [17222, 0]
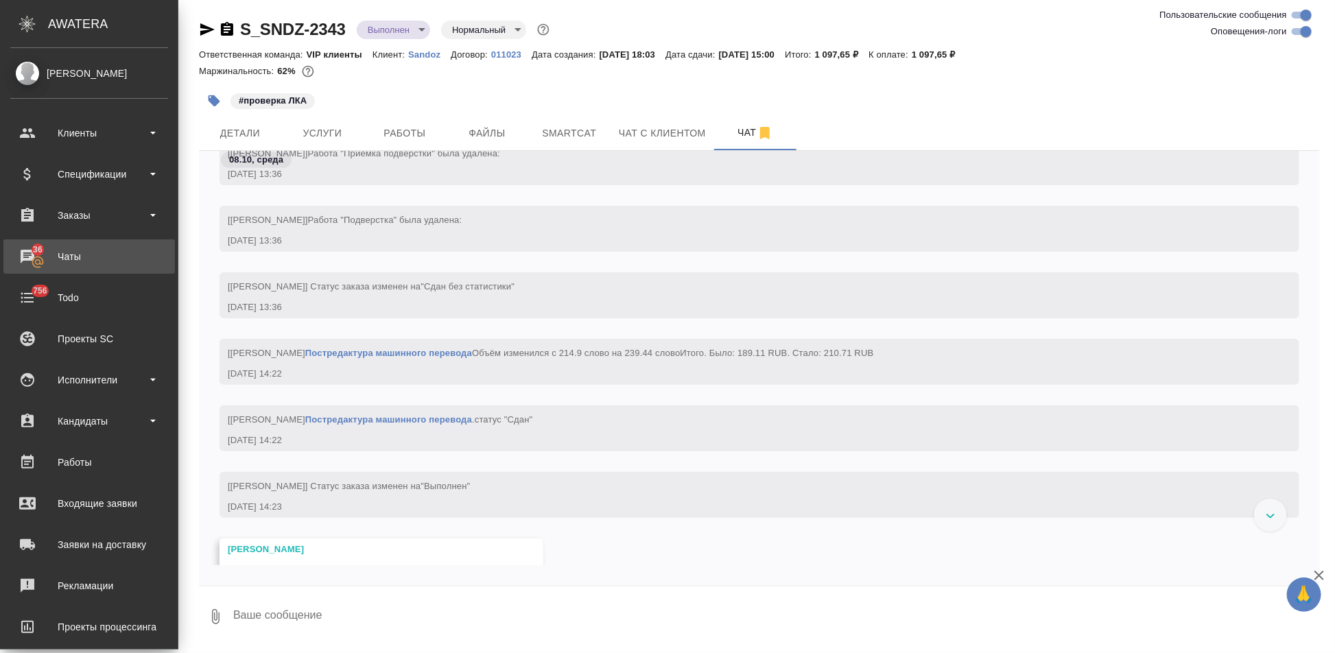
click at [34, 252] on div "Чаты" at bounding box center [89, 256] width 158 height 21
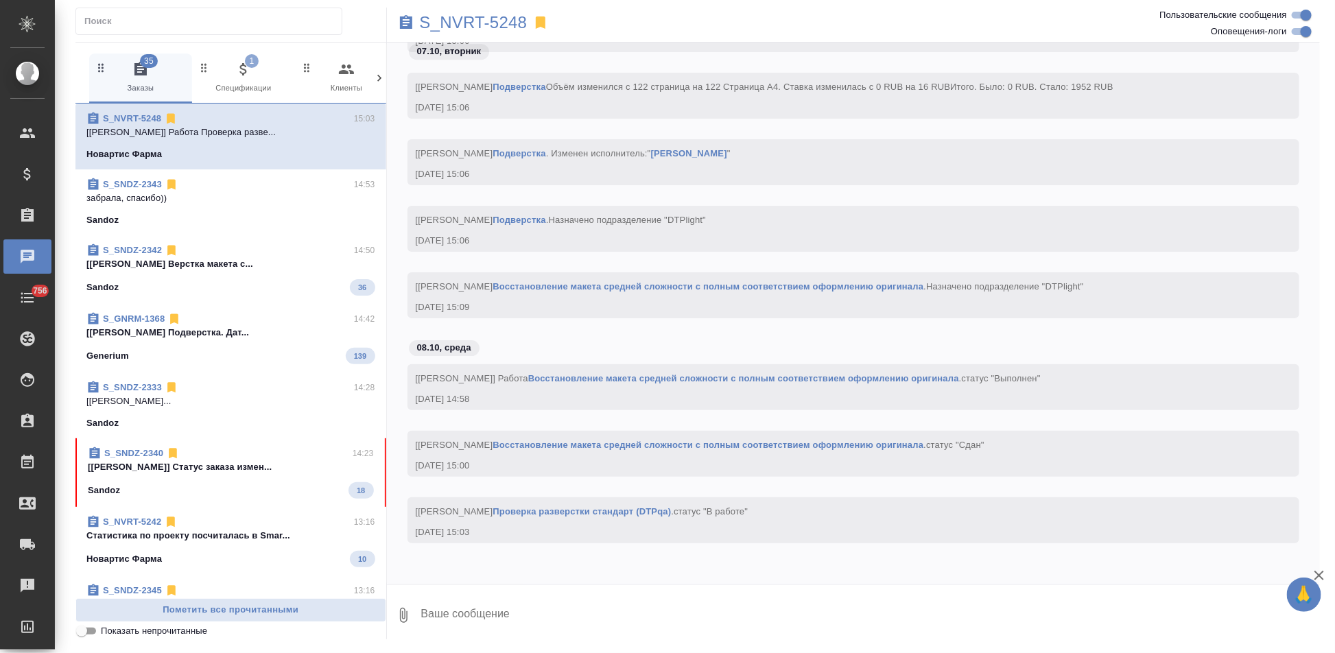
scroll to position [50147, 0]
click at [226, 472] on p "[Горшкова Валентина] Статус заказа измен..." at bounding box center [231, 467] width 286 height 14
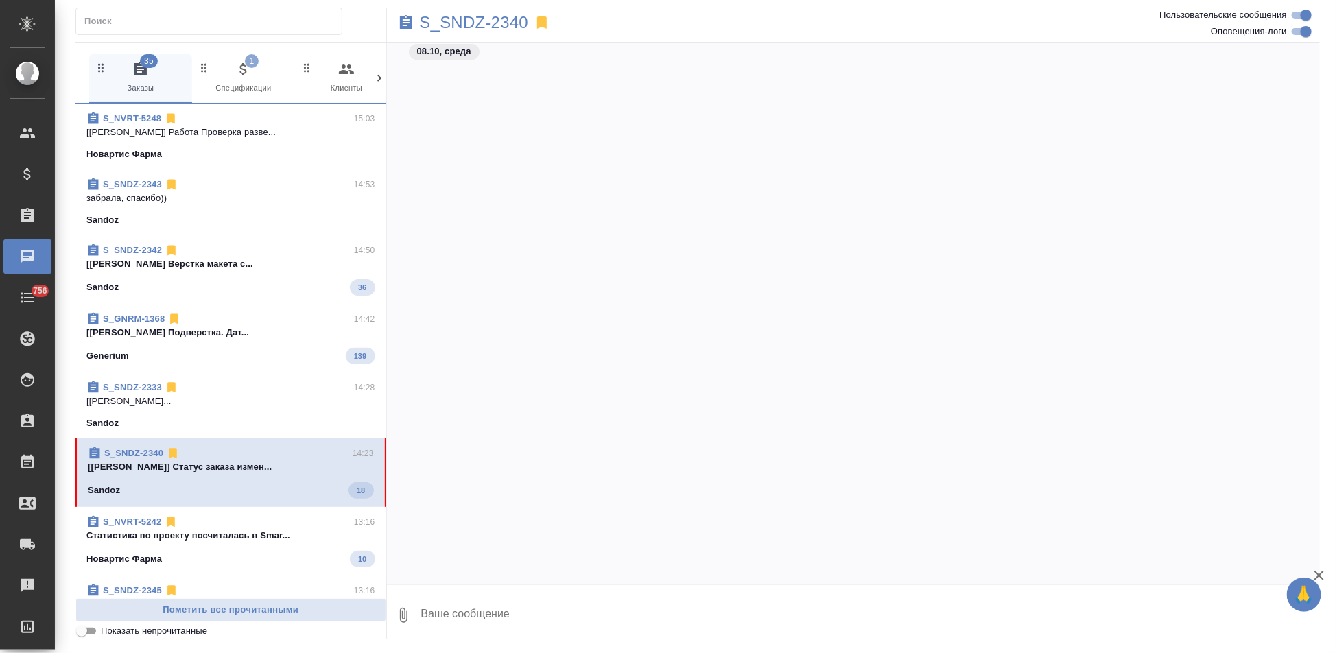
scroll to position [61218, 0]
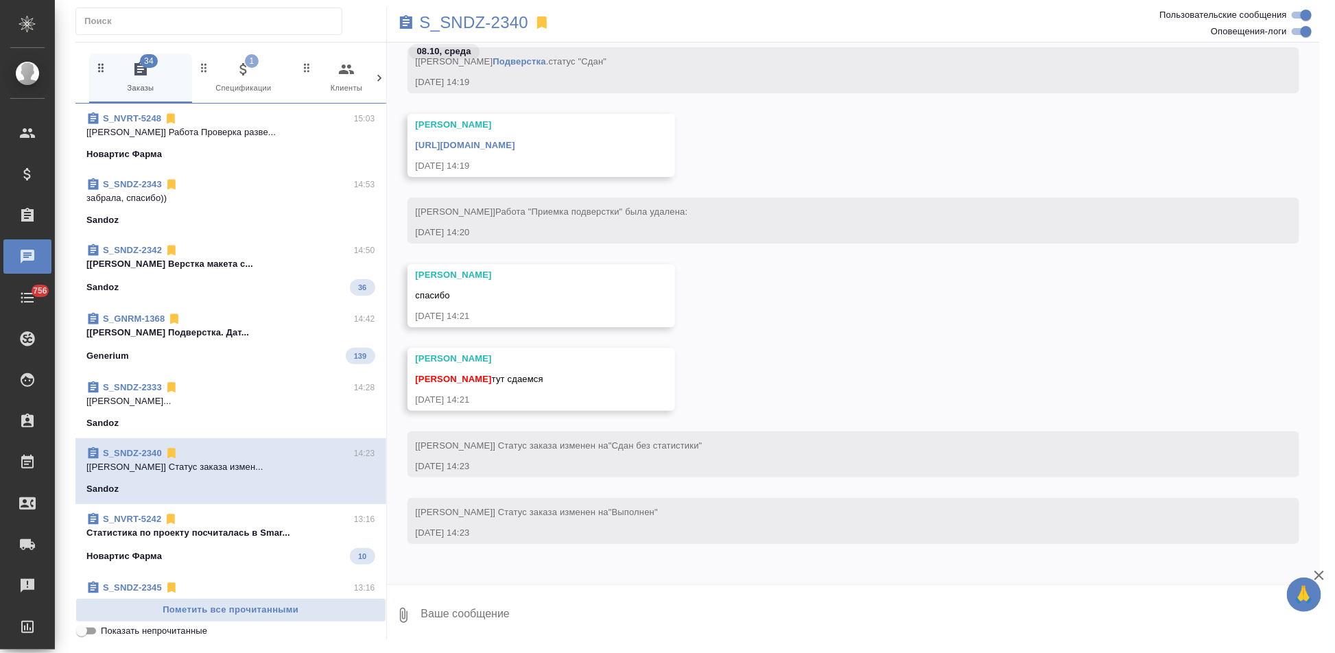
click at [523, 625] on textarea at bounding box center [870, 615] width 901 height 47
type textarea "c"
type textarea "спасибо сдано"
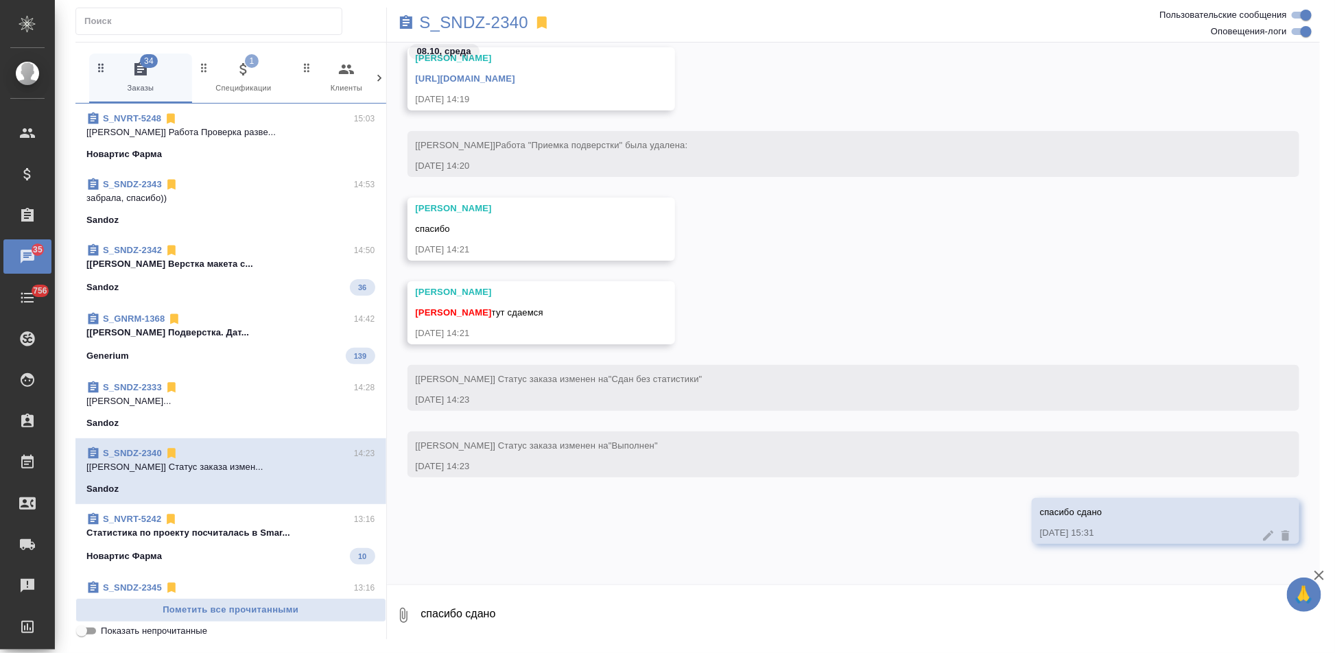
scroll to position [61208, 0]
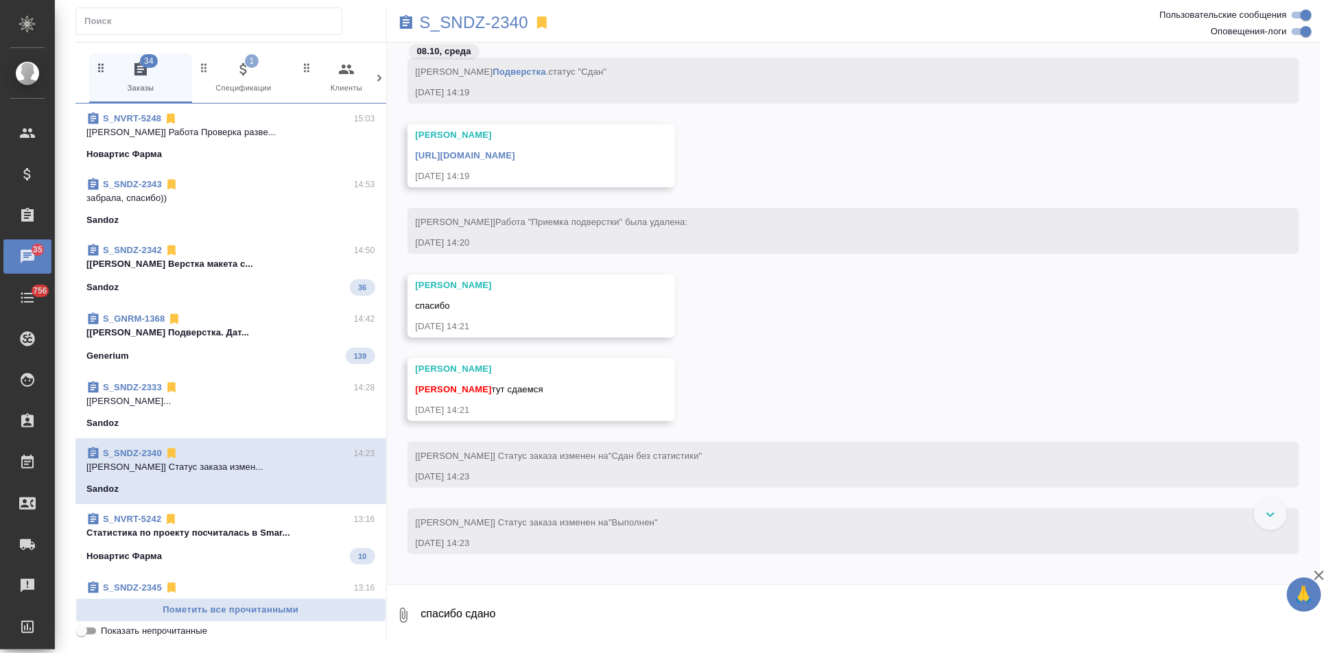
click at [515, 153] on link "https://drive.awatera.com/apps/files/files/10615173?dir=/Shares/Sandoz/Orders/S…" at bounding box center [465, 155] width 99 height 10
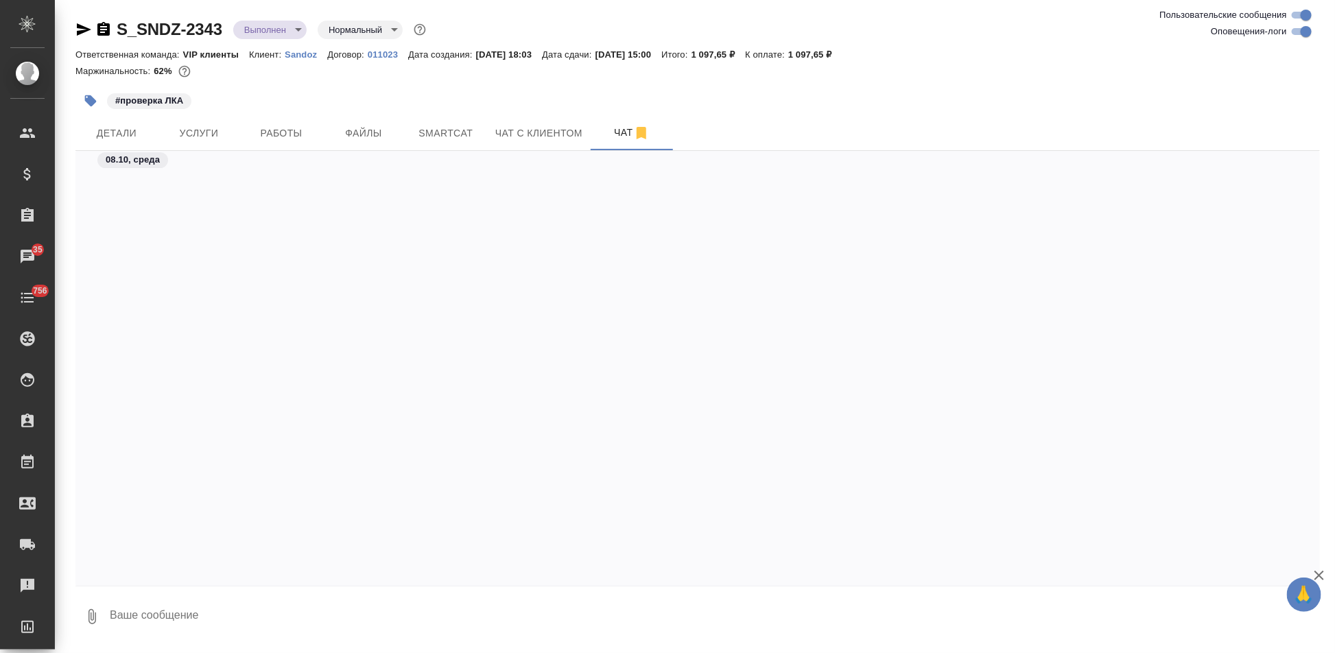
scroll to position [17787, 0]
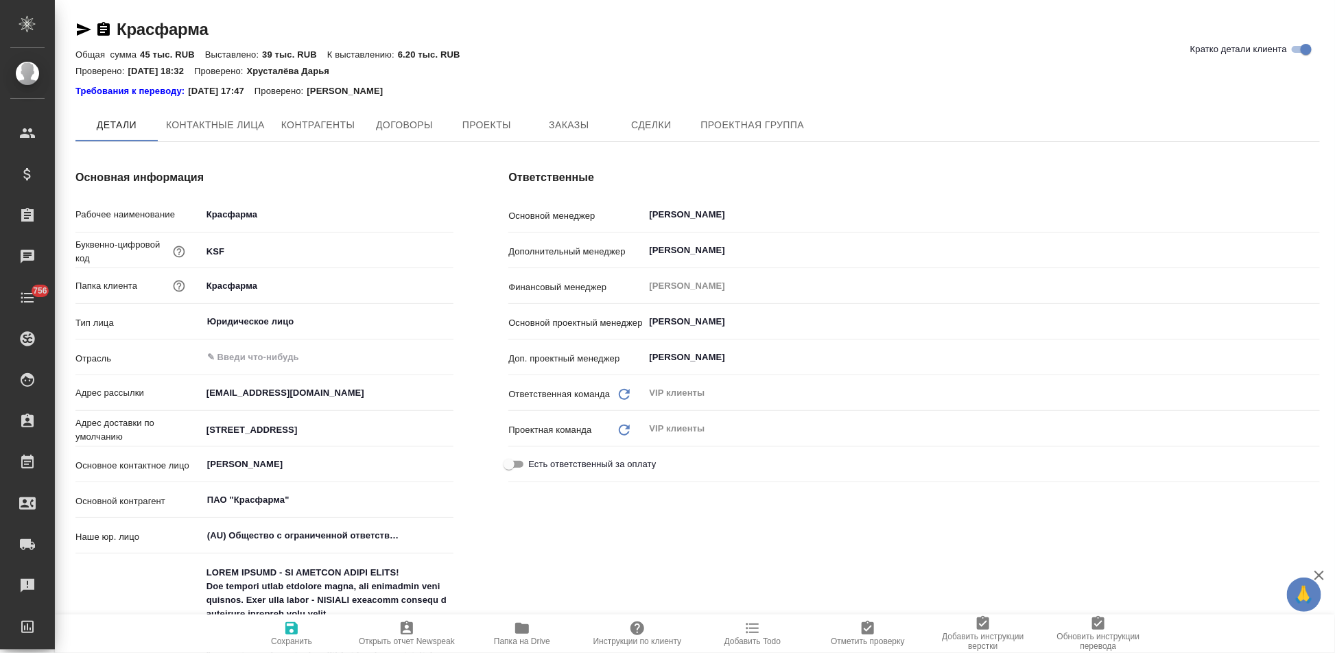
type textarea "x"
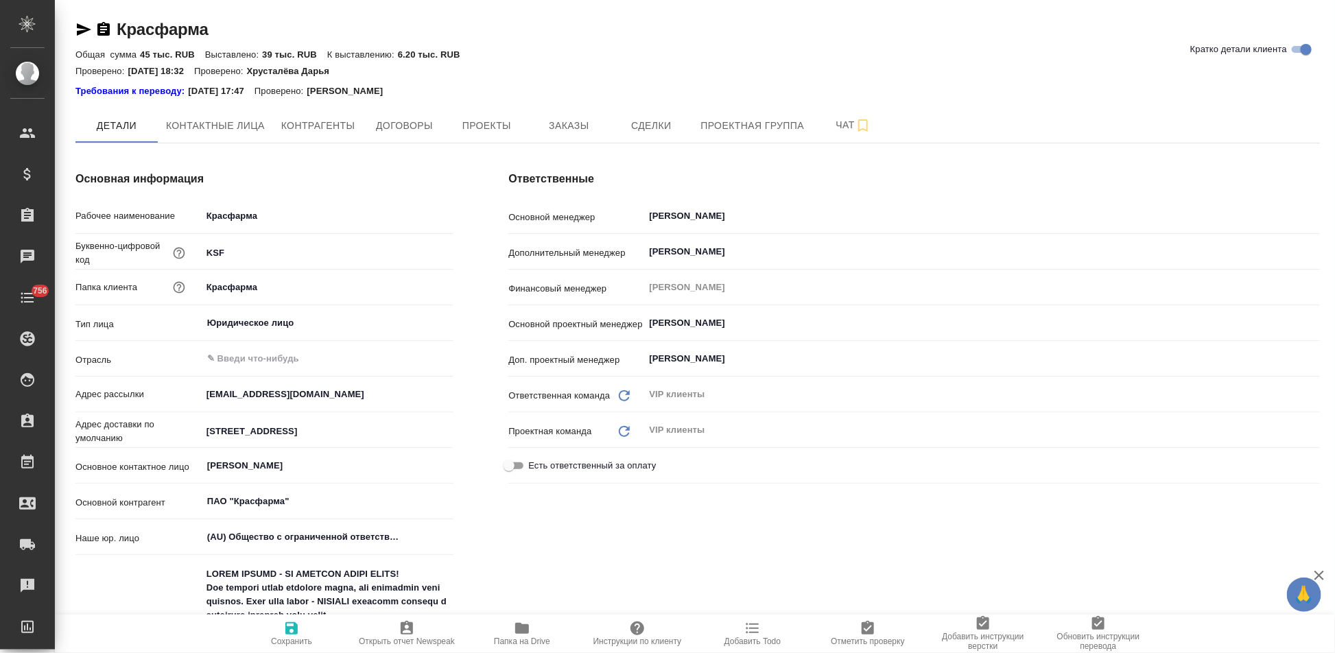
type textarea "x"
click at [589, 134] on button "Заказы" at bounding box center [569, 125] width 82 height 34
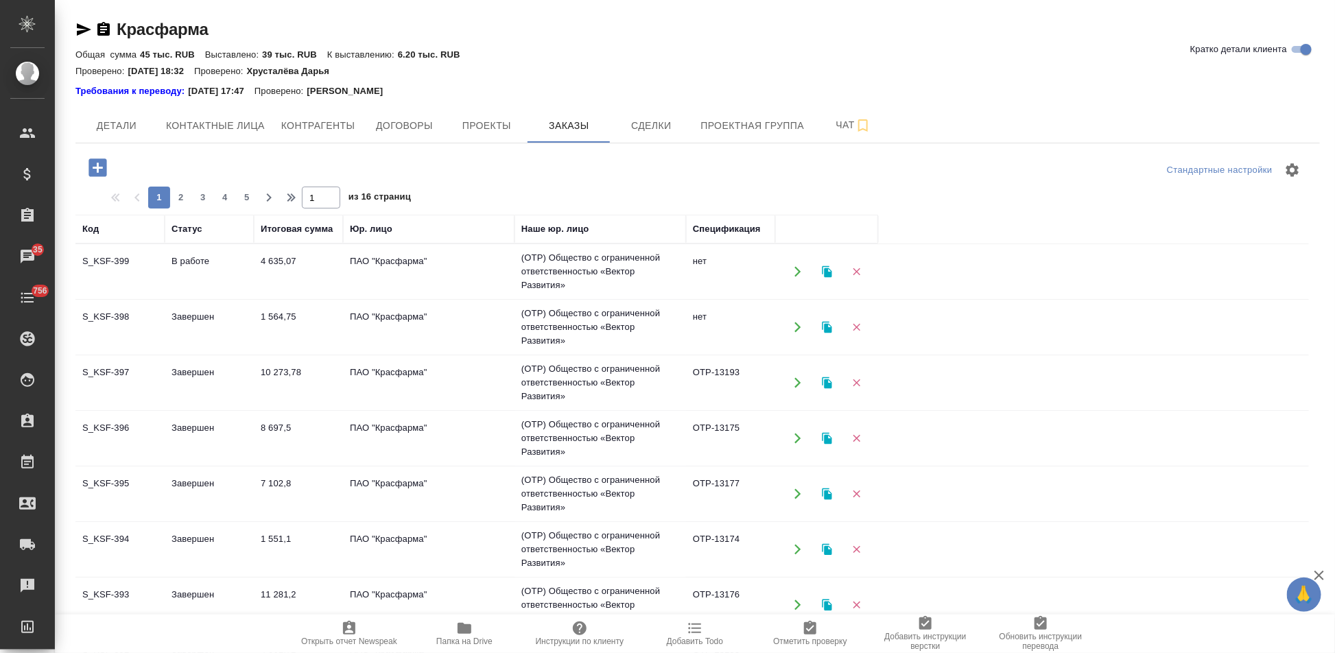
click at [318, 275] on td "4 635,07" at bounding box center [298, 272] width 89 height 48
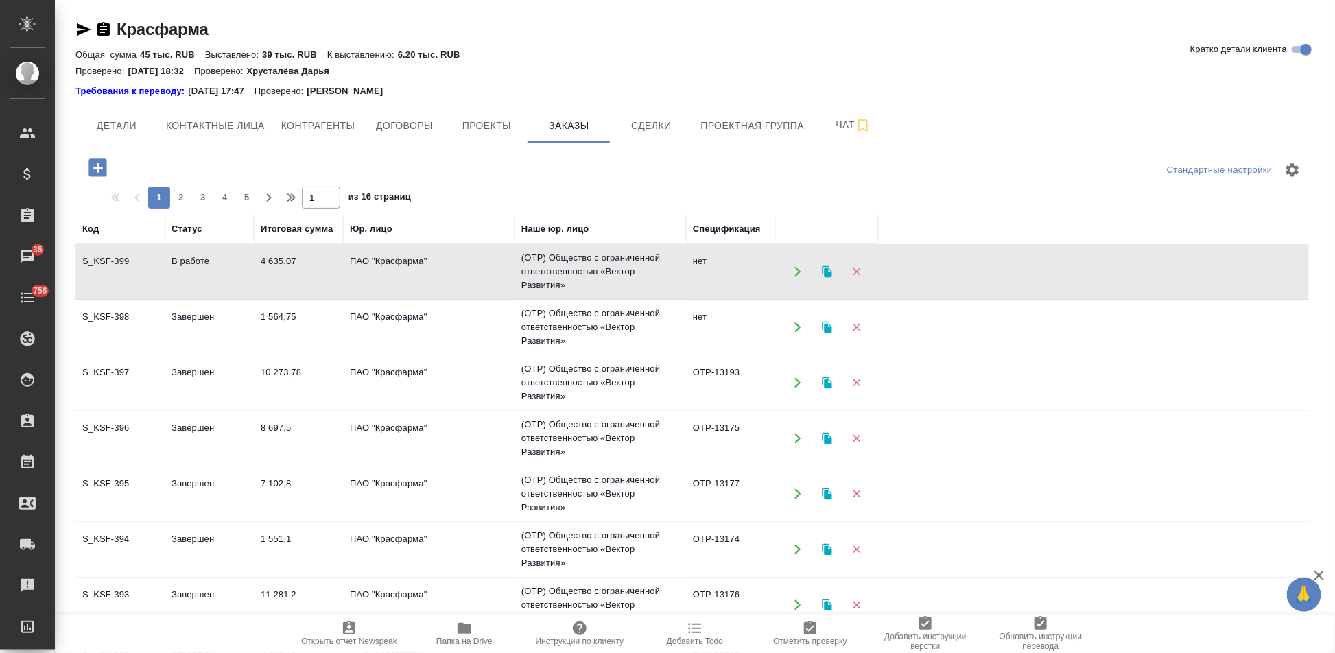
click at [318, 275] on td "4 635,07" at bounding box center [298, 272] width 89 height 48
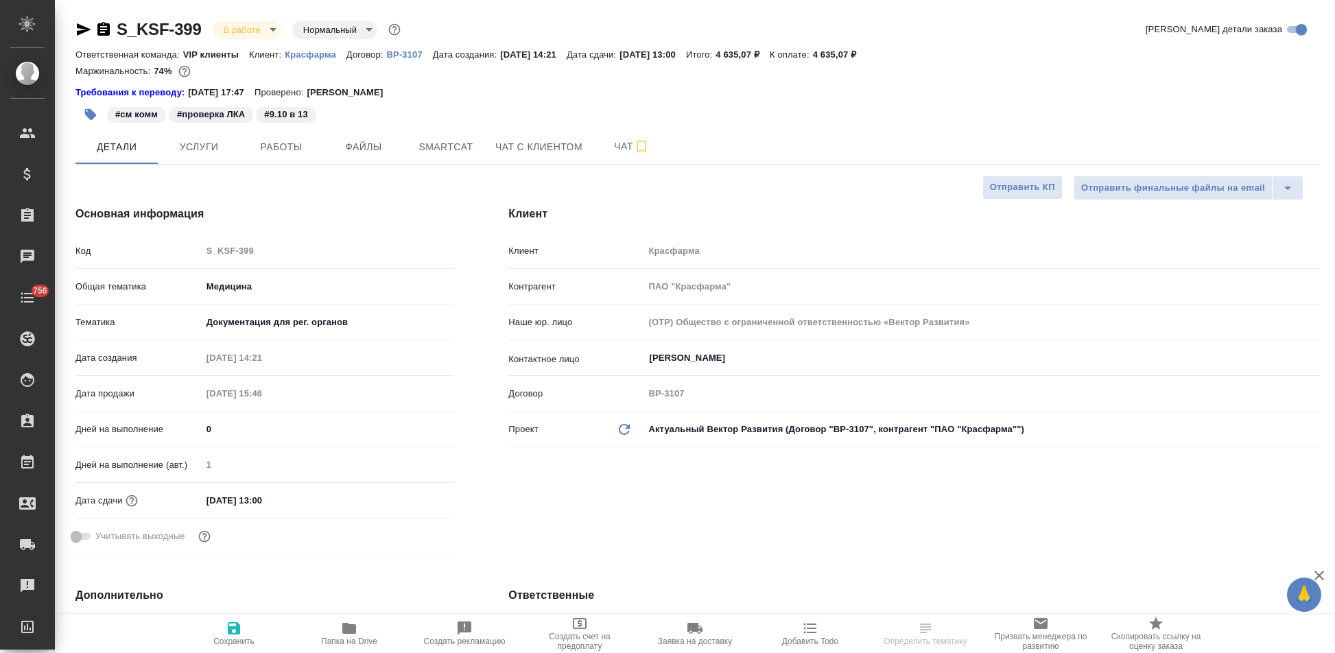
select select "RU"
click at [199, 248] on div "Код S_KSF-399" at bounding box center [264, 251] width 378 height 24
select select "RU"
type textarea "x"
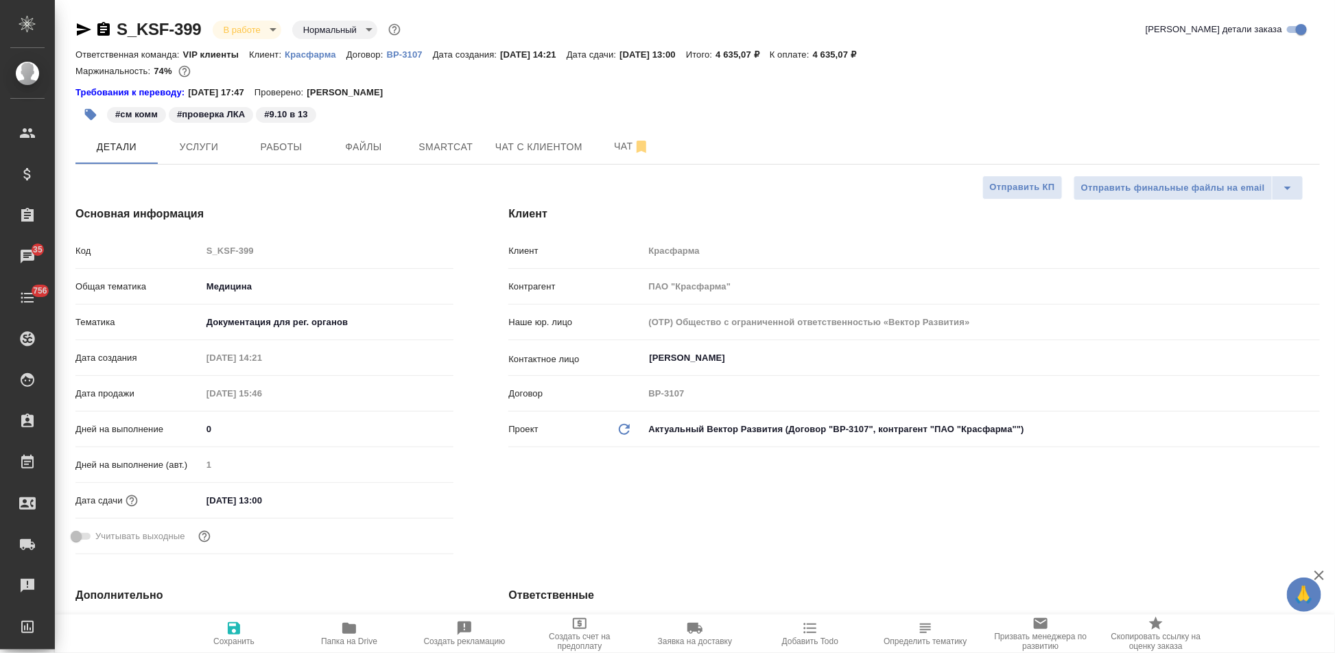
type textarea "x"
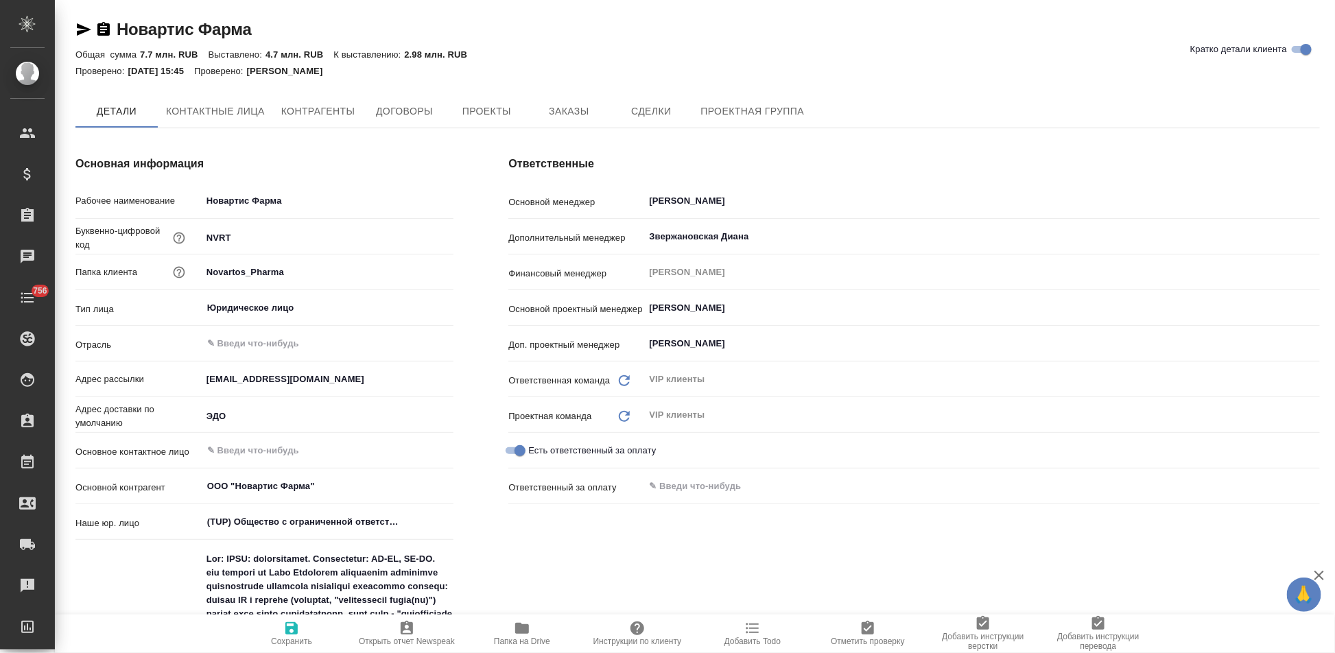
type textarea "x"
click at [571, 114] on span "Заказы" at bounding box center [569, 112] width 66 height 17
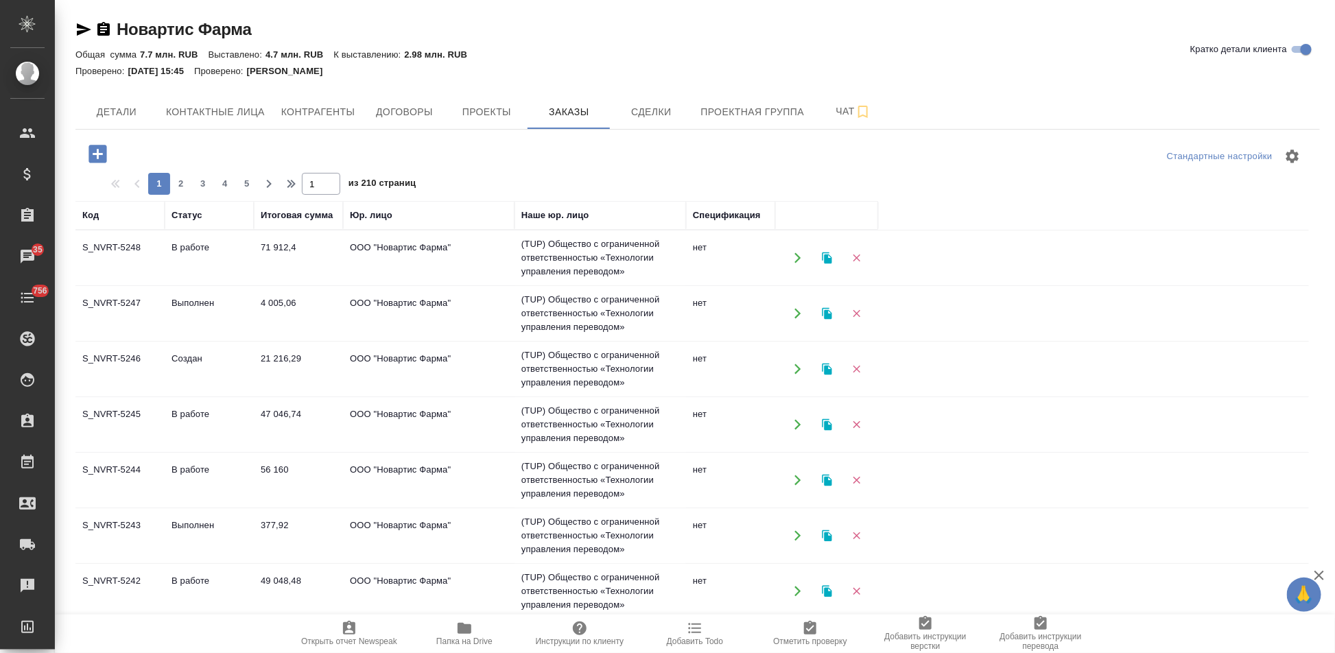
click at [231, 373] on td "Создан" at bounding box center [209, 369] width 89 height 48
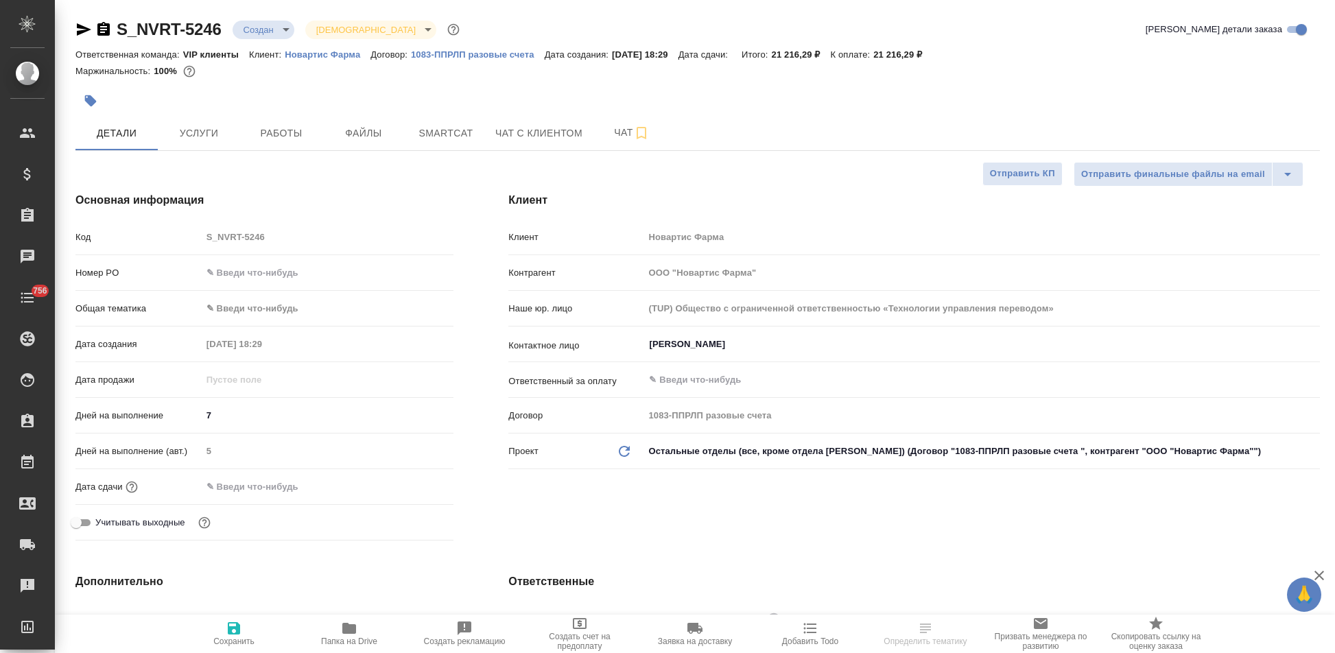
select select "RU"
click at [210, 125] on span "Услуги" at bounding box center [199, 133] width 66 height 17
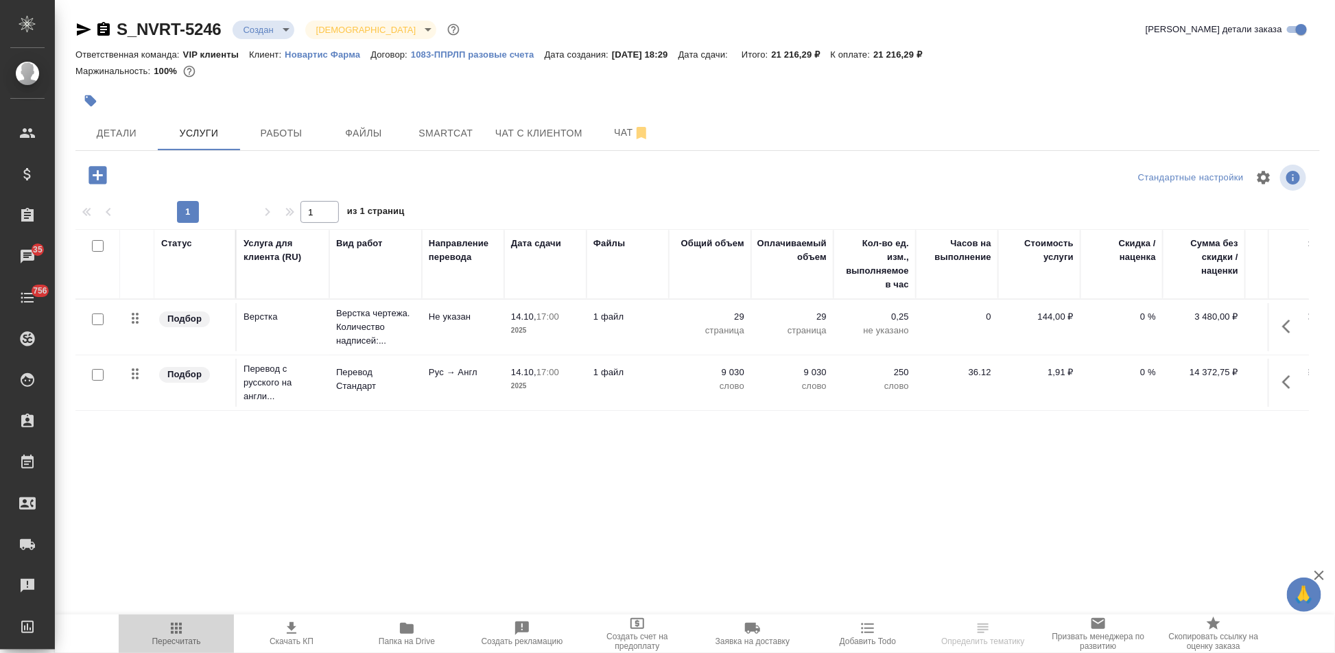
click at [187, 644] on span "Пересчитать" at bounding box center [176, 642] width 49 height 10
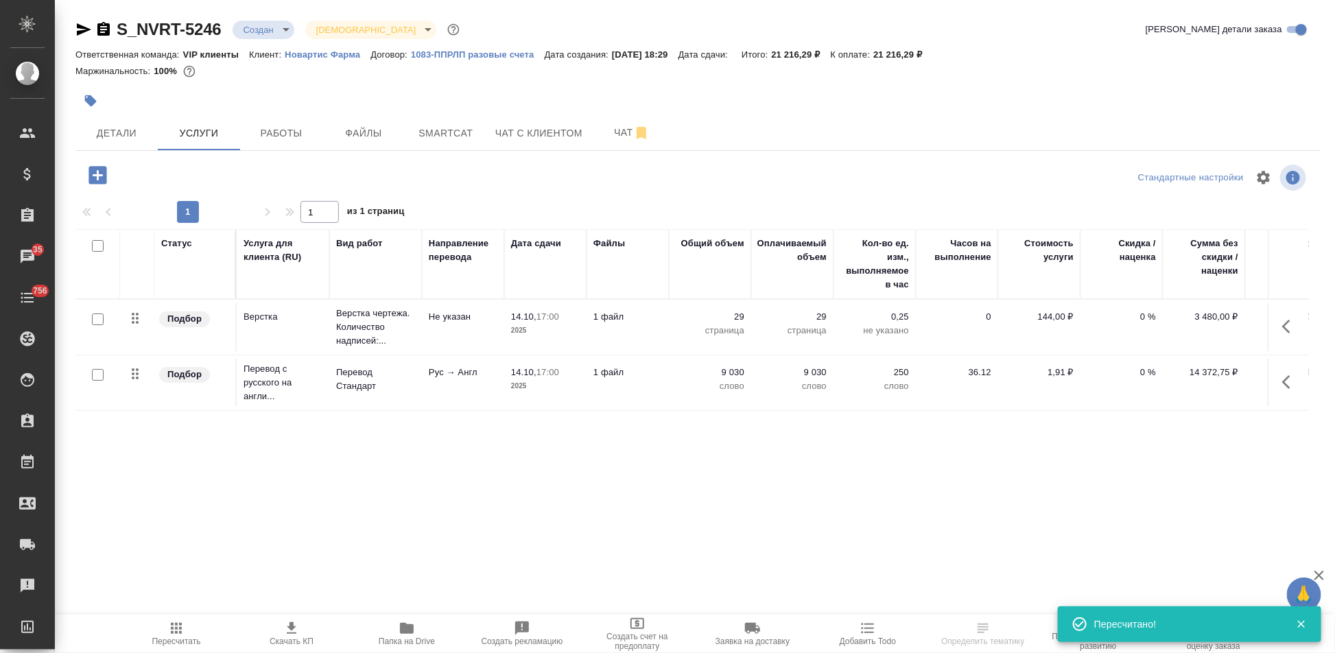
click at [290, 635] on icon "button" at bounding box center [291, 628] width 16 height 16
click at [615, 133] on span "Чат" at bounding box center [632, 132] width 66 height 17
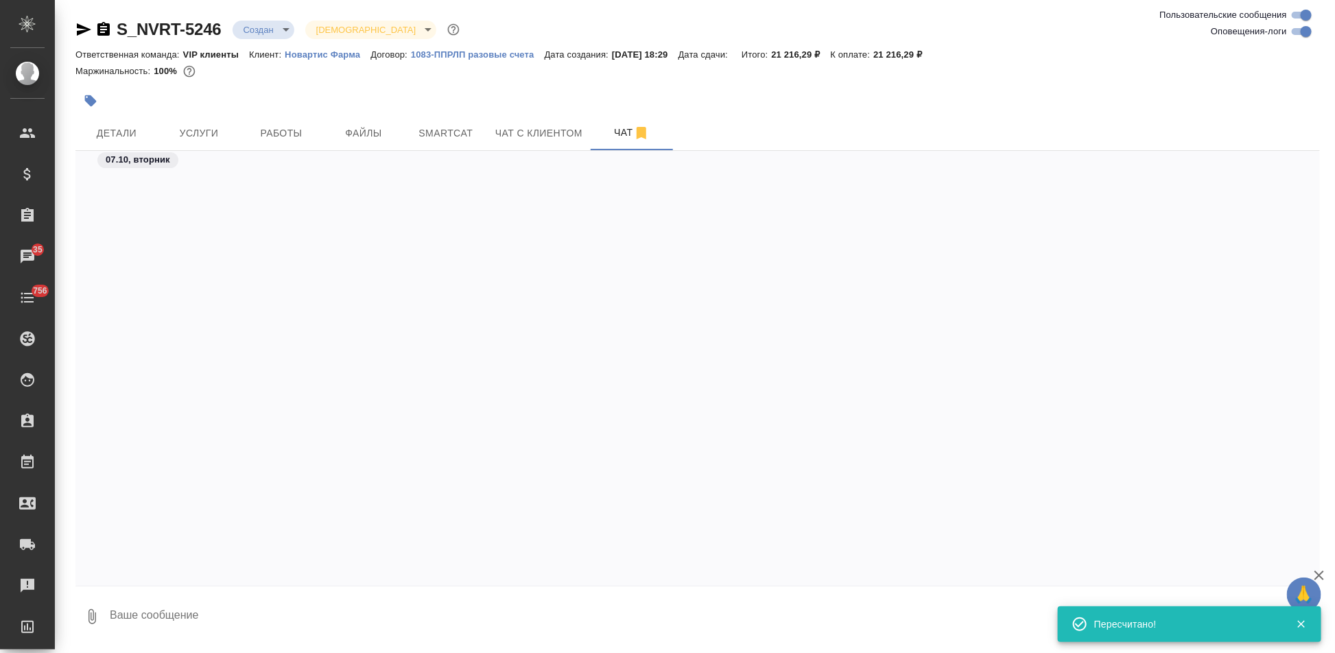
scroll to position [4211, 0]
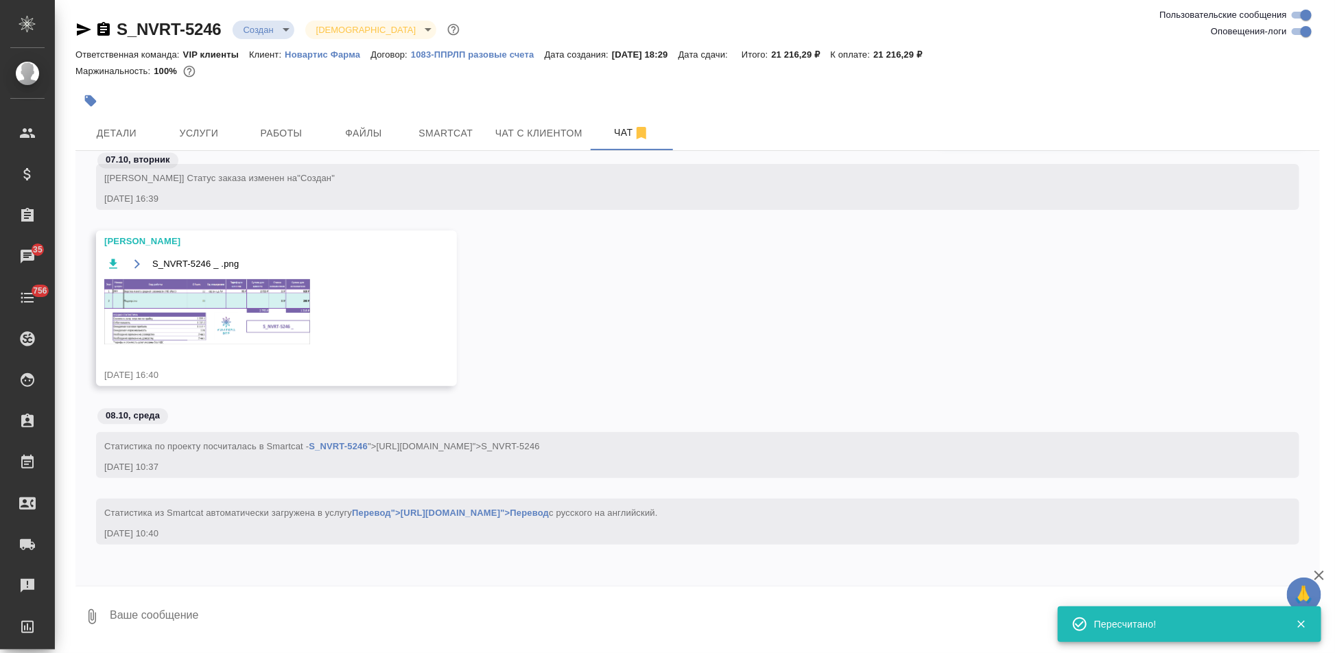
click at [281, 322] on img at bounding box center [207, 311] width 206 height 65
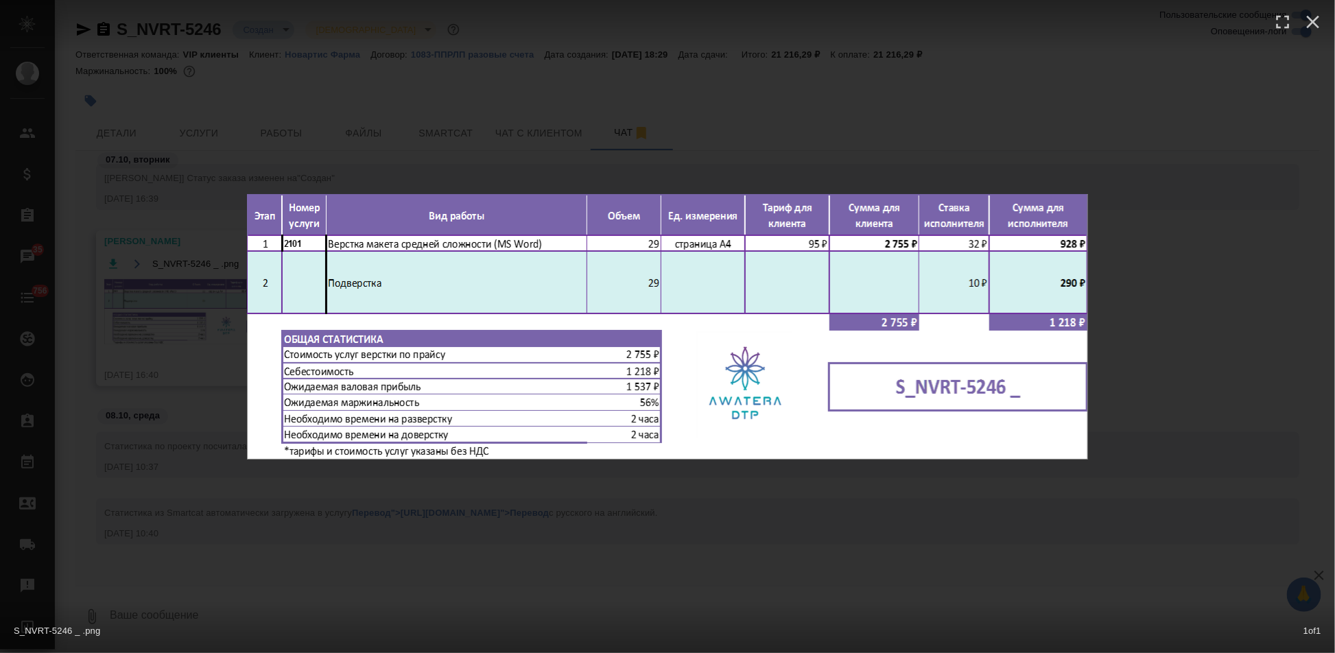
click at [700, 528] on div "S_NVRT-5246 _ .png 1 of 1" at bounding box center [667, 326] width 1335 height 653
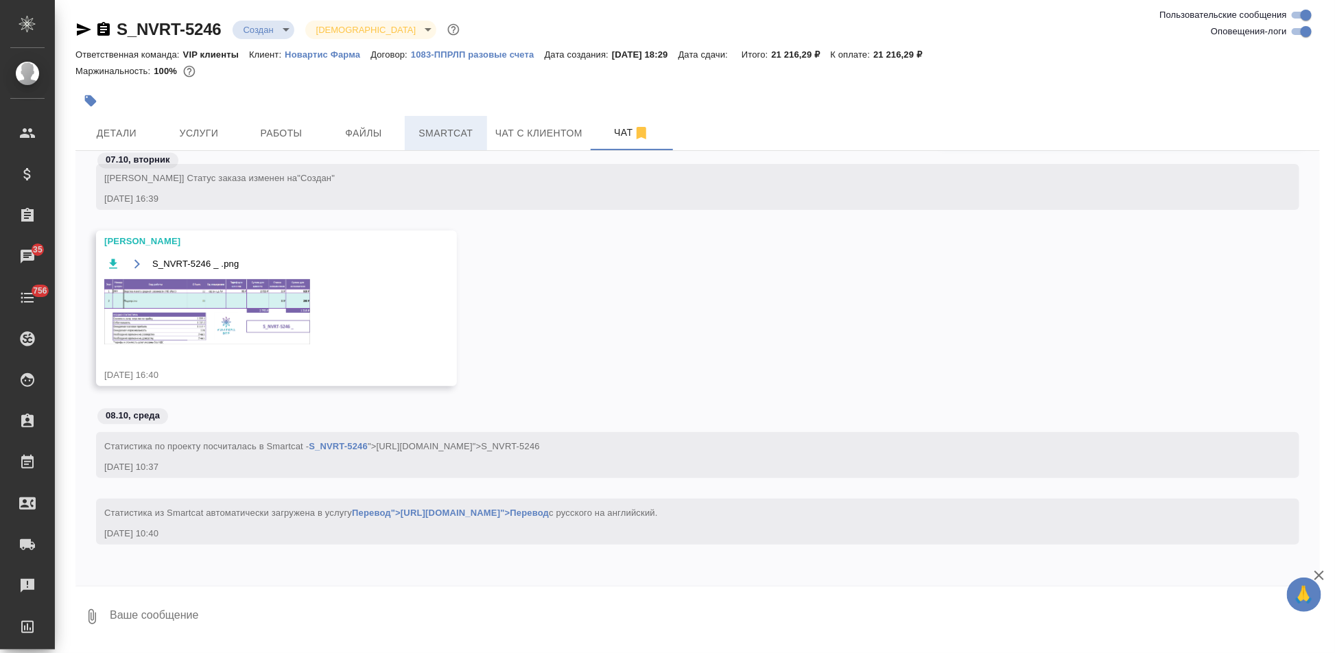
click at [430, 131] on span "Smartcat" at bounding box center [446, 133] width 66 height 17
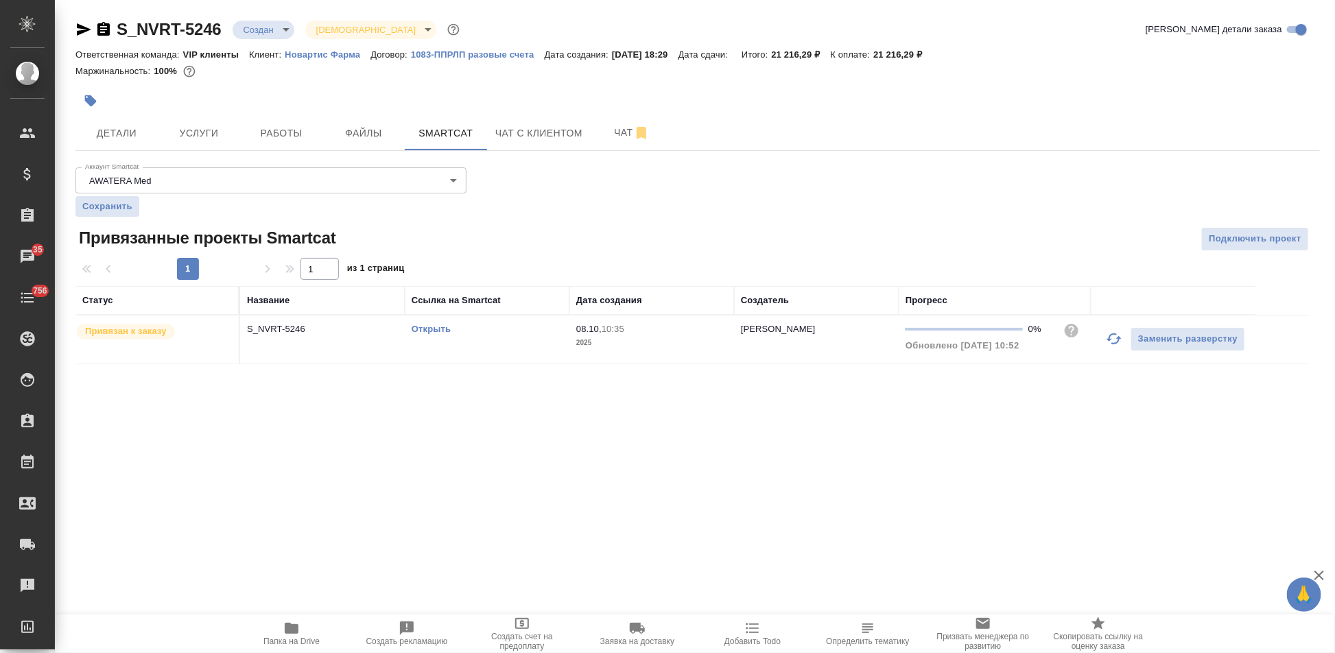
click at [438, 326] on link "Открыть" at bounding box center [431, 329] width 39 height 10
